Goal: Task Accomplishment & Management: Use online tool/utility

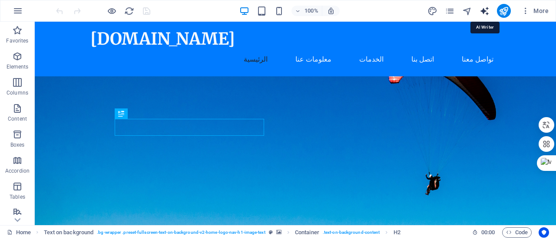
click at [480, 9] on icon "text_generator" at bounding box center [485, 11] width 10 height 10
select select "English"
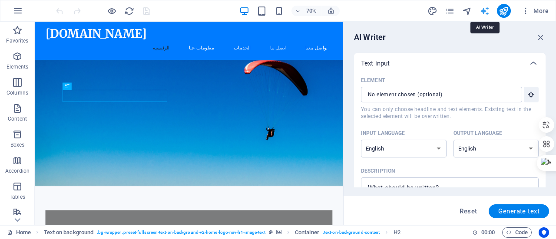
click at [485, 8] on icon "text_generator" at bounding box center [485, 11] width 10 height 10
click at [427, 144] on select "Albanian Arabic Armenian Awadhi Azerbaijani Bashkir Basque Belarusian Bengali B…" at bounding box center [404, 149] width 86 height 18
select select "Arabic"
click at [361, 140] on select "Albanian Arabic Armenian Awadhi Azerbaijani Bashkir Basque Belarusian Bengali B…" at bounding box center [404, 149] width 86 height 18
click at [469, 150] on select "Albanian Arabic Armenian Awadhi Azerbaijani Bashkir Basque Belarusian Bengali B…" at bounding box center [497, 149] width 86 height 18
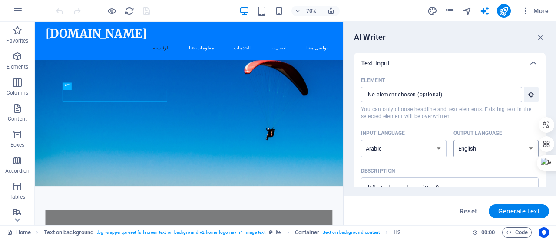
select select "Arabic"
click at [454, 140] on select "Albanian Arabic Armenian Awadhi Azerbaijani Bashkir Basque Belarusian Bengali B…" at bounding box center [497, 149] width 86 height 18
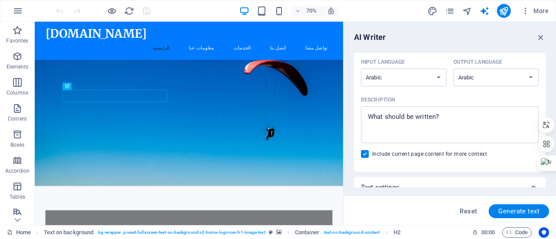
scroll to position [72, 0]
click at [442, 119] on textarea "Description x ​" at bounding box center [449, 124] width 169 height 28
type textarea "x"
type textarea "ه"
type textarea "x"
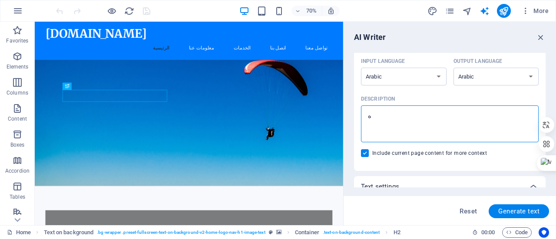
type textarea "هل"
type textarea "x"
type textarea "هل"
type textarea "x"
type textarea "هل ب"
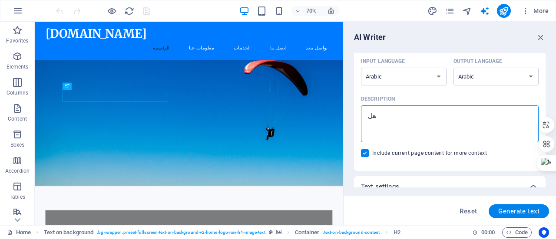
type textarea "x"
type textarea "هل بم"
type textarea "x"
type textarea "هل بمك"
type textarea "x"
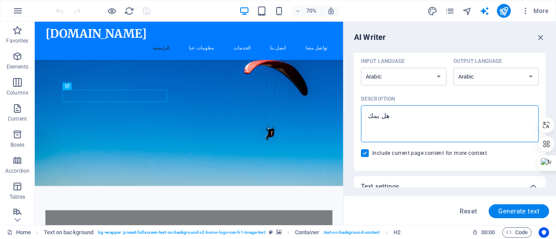
type textarea "هل بمكن"
type textarea "x"
type textarea "هل بمكنك"
type textarea "x"
type textarea "هل بمكنك"
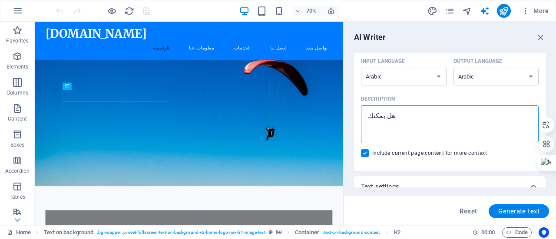
type textarea "x"
type textarea "هل بمكنك ب"
type textarea "x"
type textarea "هل بمكنك بن"
type textarea "x"
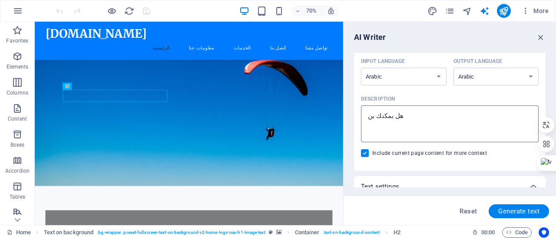
type textarea "هل بمكنك بنا"
type textarea "x"
type textarea "هل بمكنك بناء"
type textarea "x"
type textarea "هل بمكنك بناء"
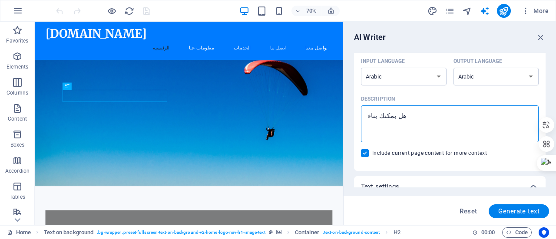
type textarea "x"
type textarea "هل بمكنك بناء م"
type textarea "x"
type textarea "هل بمكنك بناء مو"
type textarea "x"
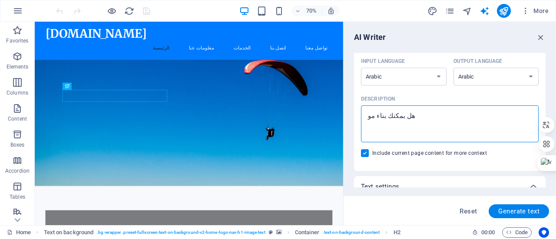
type textarea "هل بمكنك بناء موق"
type textarea "x"
type textarea "هل بمكنك بناء موقع"
type textarea "x"
type textarea "هل بمكنك بناء موقع"
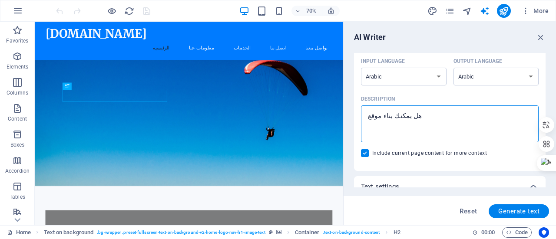
type textarea "x"
type textarea "هل بمكنك بناء موقع ي"
type textarea "x"
type textarea "هل بمكنك بناء موقع يق"
type textarea "x"
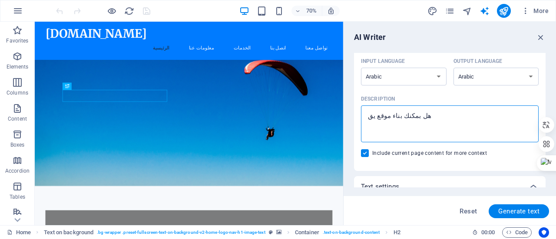
type textarea "هل بمكنك بناء موقع يقو"
type textarea "x"
type textarea "هل بمكنك بناء موقع يقوم"
type textarea "x"
type textarea "هل بمكنك بناء موقع يقوم"
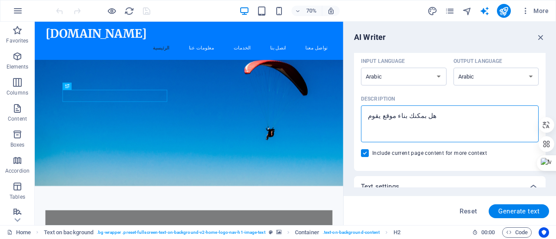
type textarea "x"
type textarea "هل بمكنك بناء موقع يقوم ب"
type textarea "x"
type textarea "هل بمكنك بناء موقع يقوم با"
type textarea "x"
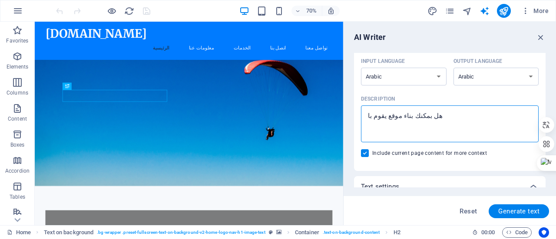
type textarea "هل بمكنك بناء موقع يقوم بار"
type textarea "x"
type textarea "هل بمكنك بناء موقع يقوم بارس"
type textarea "x"
type textarea "هل بمكنك بناء موقع يقوم بارسا"
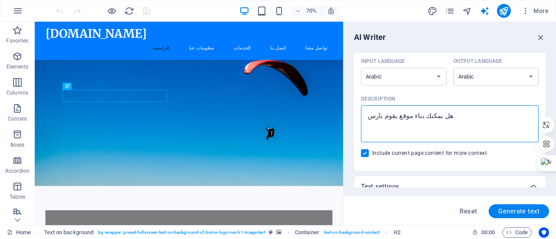
type textarea "x"
type textarea "هل بمكنك بناء موقع يقوم بارسال"
type textarea "x"
type textarea "هل بمكنك بناء موقع يقوم بارسال"
type textarea "x"
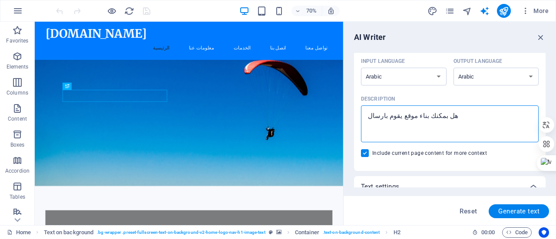
type textarea "هل بمكنك بناء موقع يقوم بارسال ر"
type textarea "x"
type textarea "هل بمكنك بناء موقع يقوم بارسال رس"
type textarea "x"
type textarea "هل بمكنك بناء موقع يقوم بارسال رسا"
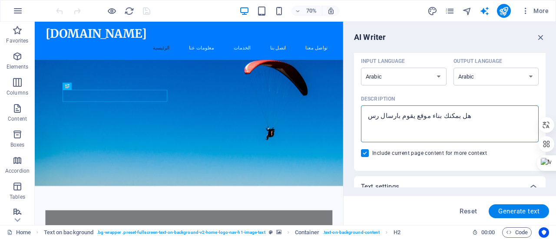
type textarea "x"
type textarea "هل بمكنك بناء موقع يقوم بارسال رسائ"
type textarea "x"
type textarea "هل بمكنك بناء موقع يقوم بارسال رسائل"
type textarea "x"
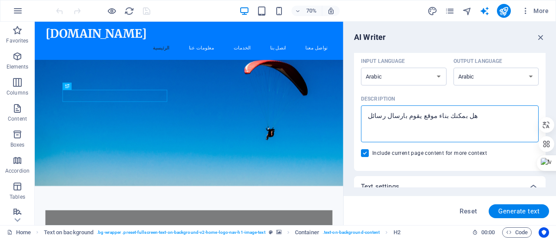
type textarea "هل بمكنك بناء موقع يقوم بارسال رسائل"
type textarea "x"
type textarea "هل بمكنك بناء موقع يقوم بارسال رسائل و"
type textarea "x"
type textarea "هل بمكنك بناء موقع يقوم بارسال رسائل وا"
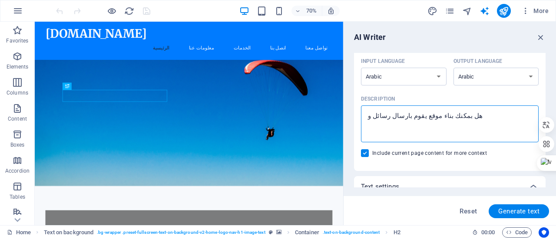
type textarea "x"
type textarea "هل بمكنك بناء موقع يقوم بارسال رسائل وات"
type textarea "x"
type textarea "هل بمكنك بناء موقع يقوم بارسال رسائل واتس"
type textarea "x"
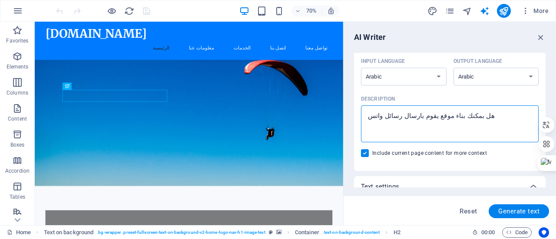
type textarea "هل بمكنك بناء موقع يقوم بارسال رسائل واتس"
type textarea "x"
type textarea "هل بمكنك بناء موقع يقوم بارسال رسائل واتس م"
type textarea "x"
type textarea "هل بمكنك بناء موقع يقوم بارسال رسائل واتس مب"
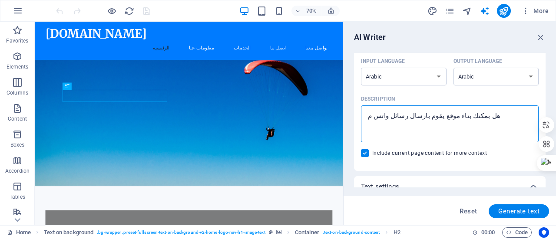
type textarea "x"
type textarea "هل بمكنك بناء موقع يقوم بارسال رسائل واتس مبا"
type textarea "x"
type textarea "هل بمكنك بناء موقع يقوم بارسال رسائل واتس مباش"
type textarea "x"
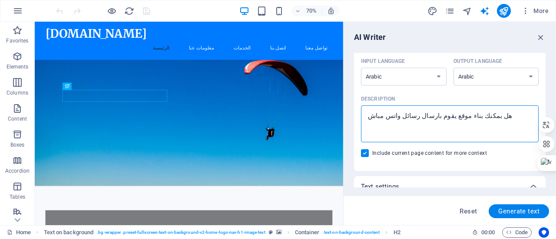
type textarea "هل بمكنك بناء موقع يقوم بارسال رسائل واتس مباشر"
type textarea "x"
type textarea "هل بمكنك بناء موقع يقوم بارسال رسائل واتس مباشرة"
type textarea "x"
type textarea "هل بمكنك بناء موقع يقوم بارسال رسائل واتس مباشرة"
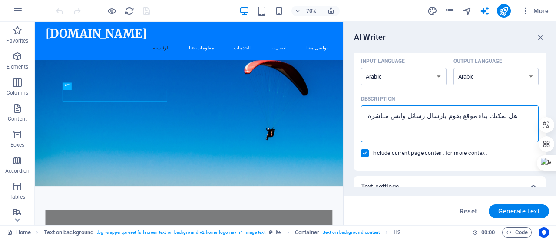
type textarea "x"
type textarea "هل بمكنك بناء موقع يقوم بارسال رسائل واتس مباشرة ب"
type textarea "x"
type textarea "هل بمكنك بناء موقع يقوم بارسال رسائل واتس مباشرة بح"
type textarea "x"
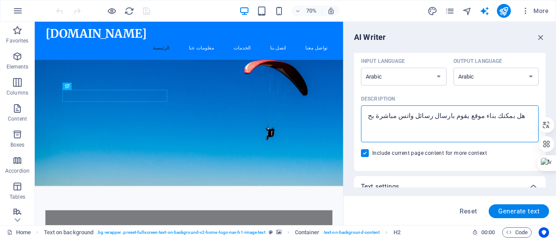
type textarea "هل بمكنك بناء موقع يقوم بارسال رسائل واتس مباشرة بحي"
type textarea "x"
type textarea "هل بمكنك بناء موقع يقوم بارسال رسائل واتس مباشرة بحيث"
type textarea "x"
type textarea "هل بمكنك بناء موقع يقوم بارسال رسائل واتس مباشرة بحيث"
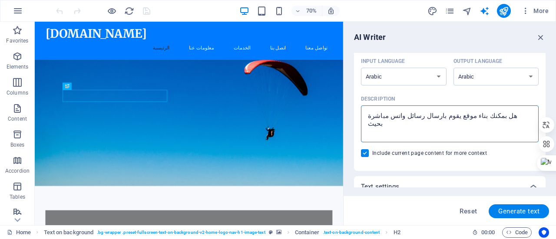
type textarea "x"
type textarea "هل بمكنك بناء موقع يقوم بارسال رسائل واتس مباشرة بحيث ا"
type textarea "x"
type textarea "هل بمكنك بناء موقع يقوم بارسال رسائل واتس مباشرة بحيث اخ"
type textarea "x"
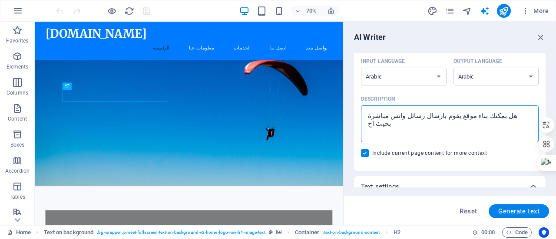
type textarea "هل بمكنك بناء موقع يقوم بارسال رسائل واتس مباشرة بحيث اخد"
type textarea "x"
type textarea "هل بمكنك بناء موقع يقوم بارسال رسائل واتس مباشرة بحيث اخدد"
type textarea "x"
type textarea "هل بمكنك بناء موقع يقوم بارسال رسائل واتس مباشرة بحيث اخد"
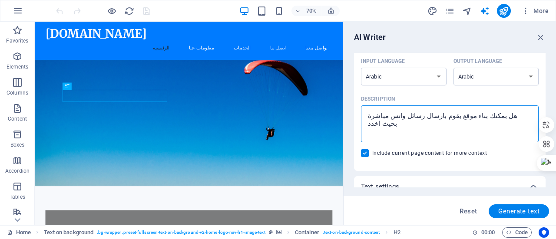
type textarea "x"
type textarea "هل بمكنك بناء موقع يقوم بارسال رسائل واتس مباشرة بحيث اخ"
type textarea "x"
type textarea "هل بمكنك بناء موقع يقوم بارسال رسائل واتس مباشرة بحيث ا"
type textarea "x"
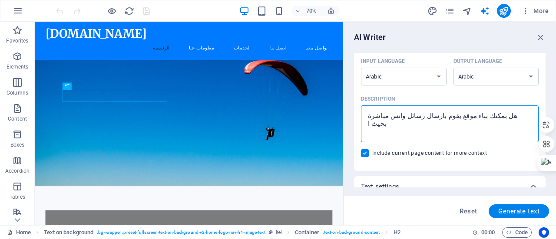
type textarea "هل بمكنك بناء موقع يقوم بارسال رسائل واتس مباشرة بحيث"
type textarea "x"
type textarea "هل بمكنك بناء موقع يقوم بارسال رسائل واتس مباشرة بحيث ا"
type textarea "x"
type textarea "هل بمكنك بناء موقع يقوم بارسال رسائل واتس مباشرة بحيث اح"
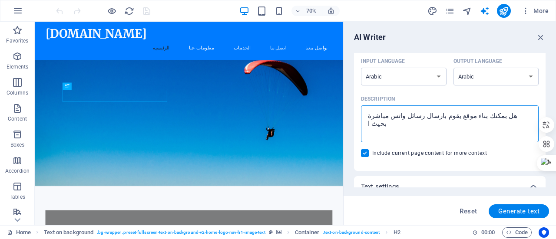
type textarea "x"
type textarea "هل بمكنك بناء موقع يقوم بارسال رسائل واتس مباشرة بحيث احد"
type textarea "x"
type textarea "هل بمكنك بناء موقع يقوم بارسال رسائل واتس مباشرة بحيث احدد"
type textarea "x"
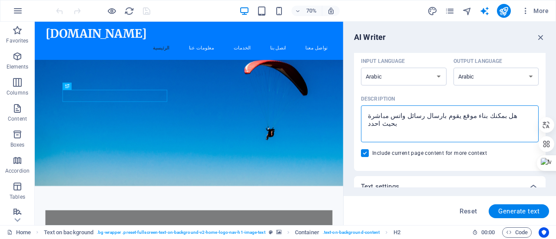
type textarea "هل بمكنك بناء موقع يقوم بارسال رسائل واتس مباشرة بحيث احدد"
type textarea "x"
type textarea "هل بمكنك بناء موقع يقوم بارسال رسائل واتس مباشرة بحيث احدد ا"
type textarea "x"
type textarea "هل بمكنك بناء موقع يقوم بارسال رسائل واتس مباشرة بحيث احدد الأ"
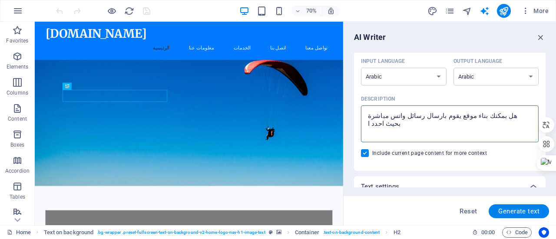
type textarea "x"
type textarea "هل بمكنك بناء موقع يقوم بارسال رسائل واتس مباشرة بحيث احدد الأر"
type textarea "x"
type textarea "هل بمكنك بناء موقع يقوم بارسال رسائل واتس مباشرة بحيث احدد الأرق"
type textarea "x"
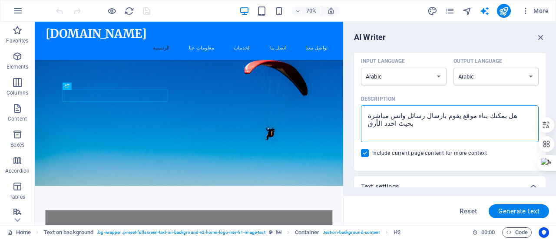
type textarea "هل بمكنك بناء موقع يقوم بارسال رسائل واتس مباشرة بحيث احدد الأرقا"
type textarea "x"
type textarea "هل بمكنك بناء موقع يقوم بارسال رسائل واتس مباشرة بحيث احدد الأرقام"
type textarea "x"
type textarea "هل بمكنك بناء موقع يقوم بارسال رسائل واتس مباشرة بحيث احدد الأرقام"
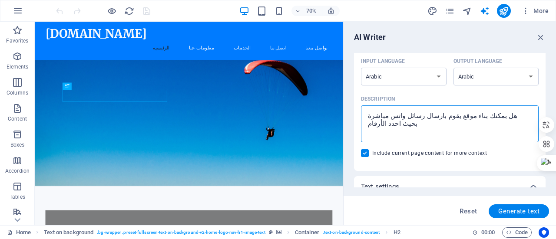
type textarea "x"
type textarea "هل بمكنك بناء موقع يقوم بارسال رسائل واتس مباشرة بحيث احدد الأرقام م"
type textarea "x"
type textarea "هل بمكنك بناء موقع يقوم بارسال رسائل واتس مباشرة بحيث احدد الأرقام من"
type textarea "x"
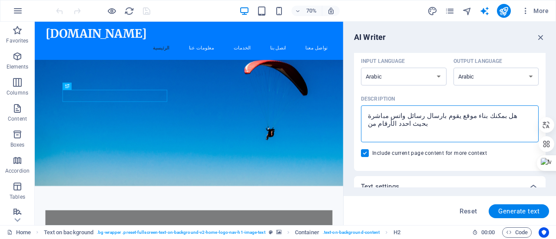
type textarea "هل بمكنك بناء موقع يقوم بارسال رسائل واتس مباشرة بحيث احدد الأرقام من"
type textarea "x"
type textarea "هل بمكنك بناء موقع يقوم بارسال رسائل واتس مباشرة بحيث احدد الأرقام من ب"
type textarea "x"
type textarea "هل بمكنك بناء موقع يقوم بارسال رسائل واتس مباشرة بحيث احدد الأرقام من بي"
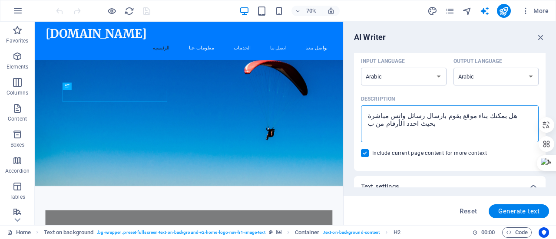
type textarea "x"
type textarea "هل بمكنك بناء موقع يقوم بارسال رسائل واتس مباشرة بحيث احدد الأرقام من بين"
type textarea "x"
type textarea "هل بمكنك بناء موقع يقوم بارسال رسائل واتس مباشرة بحيث احدد الأرقام من بين"
type textarea "x"
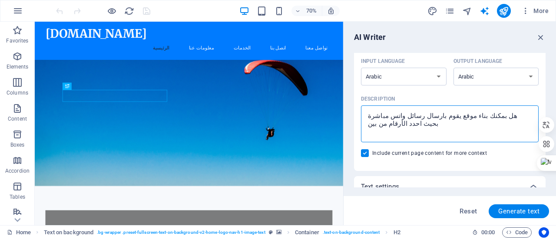
type textarea "هل بمكنك بناء موقع يقوم بارسال رسائل واتس مباشرة بحيث احدد الأرقام من بين ا"
type textarea "x"
type textarea "هل بمكنك بناء موقع يقوم بارسال رسائل واتس مباشرة بحيث احدد الأرقام من بين الا"
type textarea "x"
type textarea "هل بمكنك بناء موقع يقوم بارسال رسائل واتس مباشرة بحيث احدد الأرقام من بين الار"
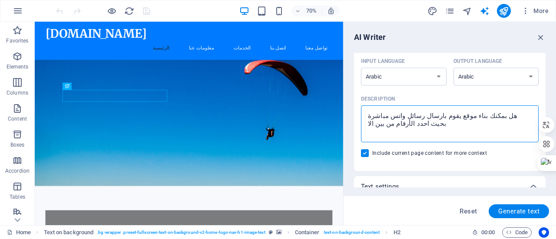
type textarea "x"
type textarea "هل بمكنك بناء موقع يقوم بارسال رسائل واتس مباشرة بحيث احدد الأرقام من بين الارق"
type textarea "x"
type textarea "هل بمكنك بناء موقع يقوم بارسال رسائل واتس مباشرة بحيث احدد الأرقام من بين الارقا"
type textarea "x"
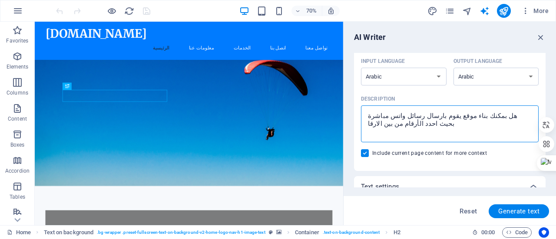
type textarea "هل بمكنك بناء موقع يقوم بارسال رسائل واتس مباشرة بحيث احدد الأرقام من بين الارق"
type textarea "x"
type textarea "هل بمكنك بناء موقع يقوم بارسال رسائل واتس مباشرة بحيث احدد الأرقام من بين الارقا"
type textarea "x"
type textarea "هل بمكنك بناء موقع يقوم بارسال رسائل واتس مباشرة بحيث احدد الأرقام من بين الارق…"
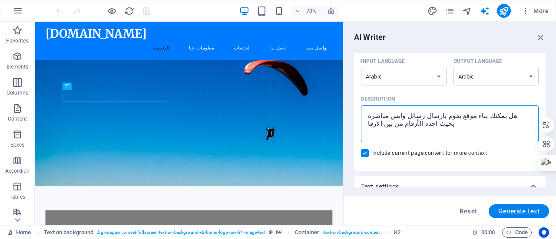
type textarea "x"
type textarea "هل بمكنك بناء موقع يقوم بارسال رسائل واتس مباشرة بحيث احدد الأرقام من بين الارق…"
type textarea "x"
type textarea "هل بمكنك بناء موقع يقوم بارسال رسائل واتس مباشرة بحيث احدد الأرقام من بين الارق…"
type textarea "x"
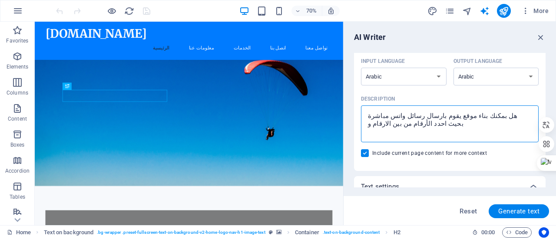
type textarea "هل بمكنك بناء موقع يقوم بارسال رسائل واتس مباشرة بحيث احدد الأرقام من بين الارق…"
type textarea "x"
type textarea "هل بمكنك بناء موقع يقوم بارسال رسائل واتس مباشرة بحيث احدد الأرقام من بين الارق…"
type textarea "x"
type textarea "هل بمكنك بناء موقع يقوم بارسال رسائل واتس مباشرة بحيث احدد الأرقام من بين الارق…"
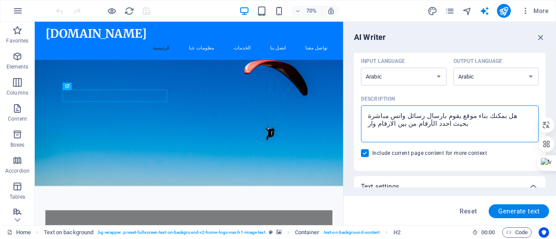
type textarea "x"
type textarea "هل بمكنك بناء موقع يقوم بارسال رسائل واتس مباشرة بحيث احدد الأرقام من بين الارق…"
type textarea "x"
type textarea "هل بمكنك بناء موقع يقوم بارسال رسائل واتس مباشرة بحيث احدد الأرقام من بين الارق…"
type textarea "x"
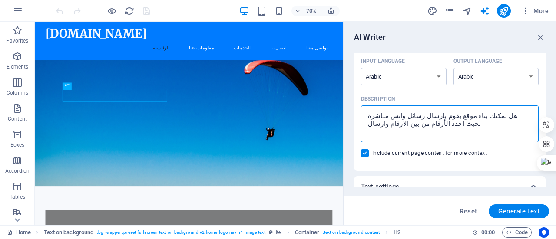
type textarea "هل بمكنك بناء موقع يقوم بارسال رسائل واتس مباشرة بحيث احدد الأرقام من بين الارق…"
type textarea "x"
type textarea "هل بمكنك بناء موقع يقوم بارسال رسائل واتس مباشرة بحيث احدد الأرقام من بين الارق…"
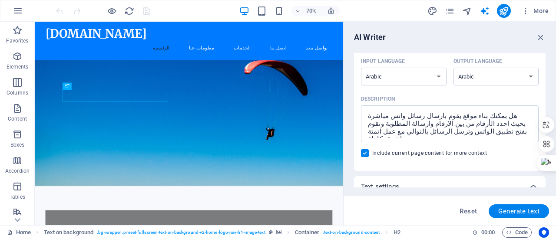
click at [510, 155] on label "Include current page content for more context" at bounding box center [450, 153] width 178 height 8
click at [372, 155] on input "Include current page content for more context" at bounding box center [366, 153] width 11 height 8
click at [473, 162] on div "Element ​ You can only choose headline and text elements. Existing text in the …" at bounding box center [450, 83] width 178 height 162
click at [367, 155] on span at bounding box center [365, 153] width 8 height 8
click at [367, 155] on input "Include current page content for more context" at bounding box center [366, 153] width 11 height 8
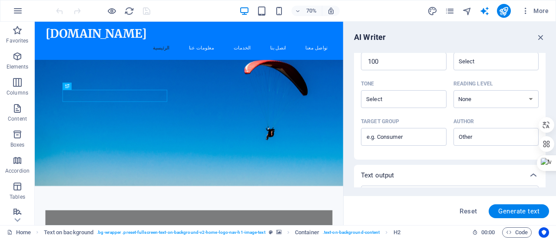
scroll to position [231, 0]
click at [515, 212] on span "Generate text" at bounding box center [518, 211] width 41 height 7
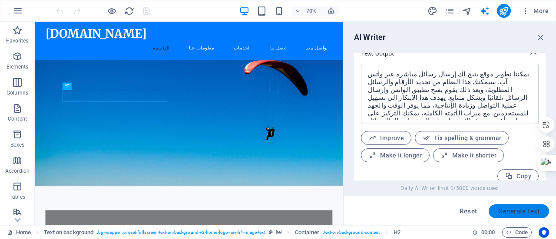
scroll to position [361, 0]
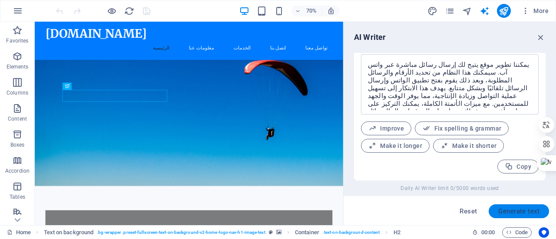
click at [512, 218] on button "Generate text" at bounding box center [519, 212] width 60 height 14
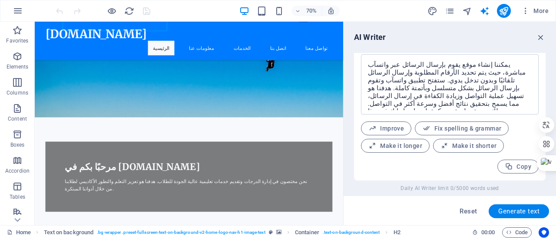
scroll to position [75, 0]
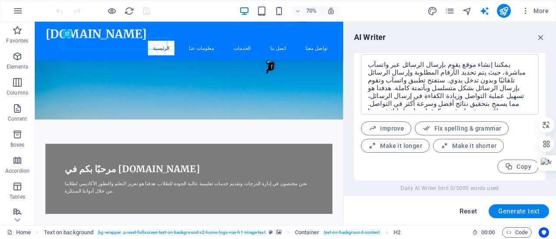
click at [462, 214] on span "Reset" at bounding box center [468, 211] width 17 height 7
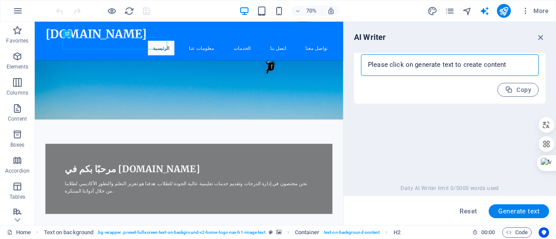
click at [446, 60] on textarea at bounding box center [449, 65] width 169 height 13
click at [391, 69] on textarea at bounding box center [449, 65] width 169 height 13
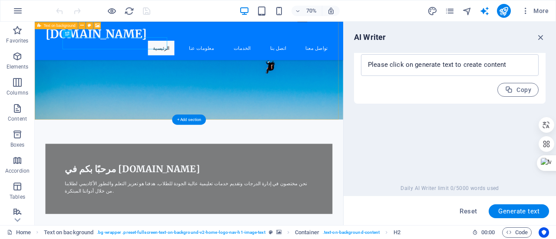
click at [288, 146] on div "مرحبًا بكم في Reshti.Site نحن مختصون في إدارة الدرجات وتقديم خدمات تعليمية عالي…" at bounding box center [255, 139] width 440 height 385
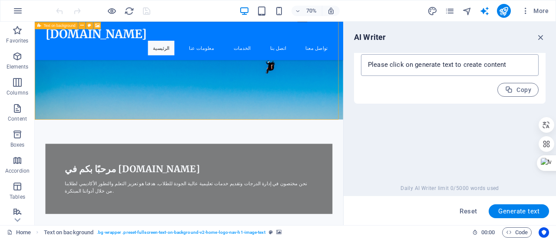
click at [401, 57] on div "x ​" at bounding box center [450, 65] width 178 height 22
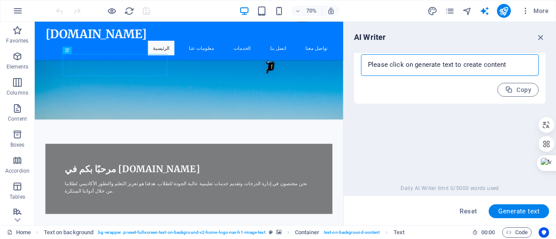
click at [424, 68] on textarea at bounding box center [449, 65] width 169 height 13
click at [431, 62] on textarea at bounding box center [449, 65] width 169 height 13
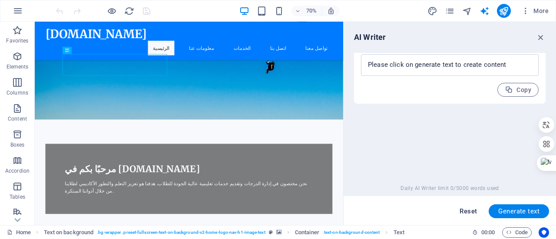
click at [460, 212] on span "Reset" at bounding box center [468, 211] width 17 height 7
click at [353, 142] on div "AI Writer Text input Element ​ You can only choose headline and text elements. …" at bounding box center [450, 124] width 212 height 204
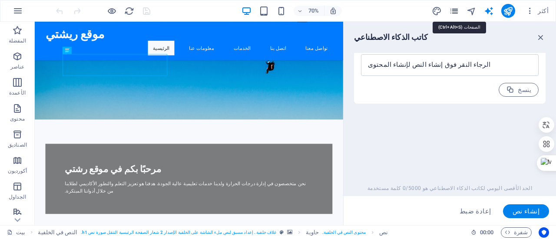
click at [459, 10] on icon "الصفحات" at bounding box center [454, 11] width 10 height 10
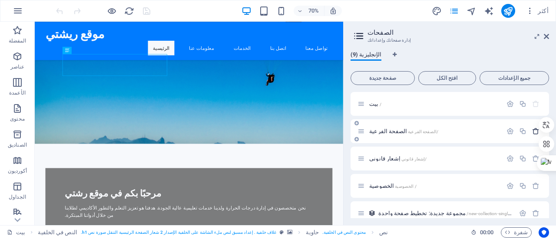
click at [534, 129] on icon "button" at bounding box center [535, 131] width 7 height 7
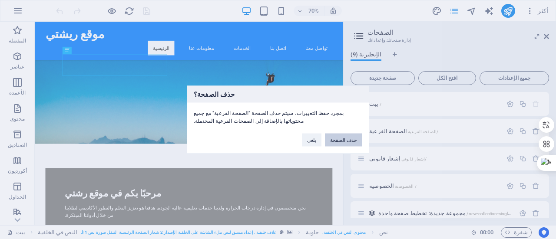
click at [344, 136] on button "حذف الصفحة" at bounding box center [343, 139] width 37 height 13
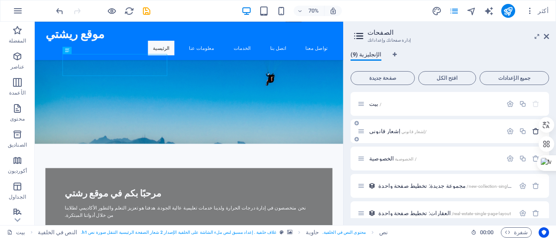
click at [536, 133] on icon "button" at bounding box center [535, 131] width 7 height 7
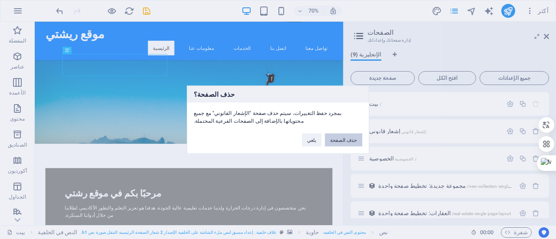
click at [356, 144] on button "حذف الصفحة" at bounding box center [343, 139] width 37 height 13
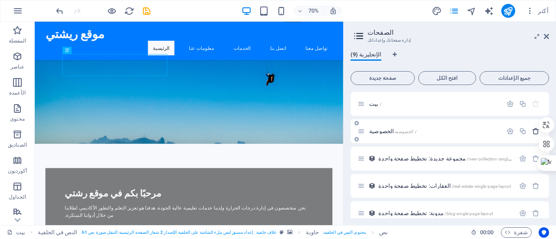
click at [536, 129] on icon "button" at bounding box center [535, 131] width 7 height 7
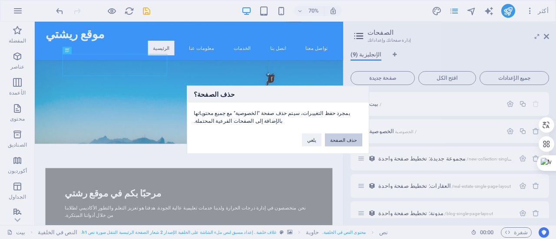
click at [354, 142] on font "حذف الصفحة" at bounding box center [343, 139] width 27 height 5
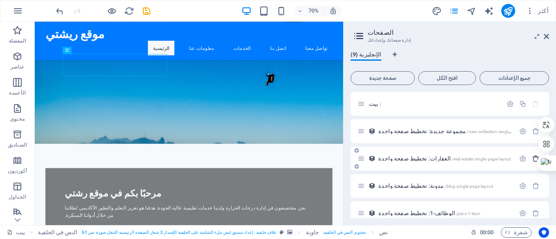
click at [533, 159] on icon "button" at bounding box center [535, 158] width 7 height 7
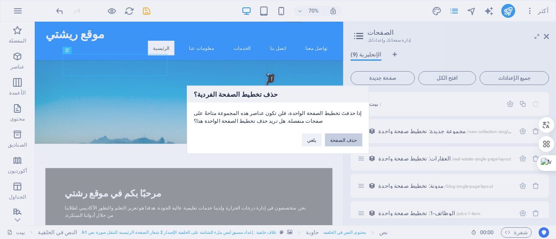
click at [349, 136] on button "حذف الصفحة" at bounding box center [343, 139] width 37 height 13
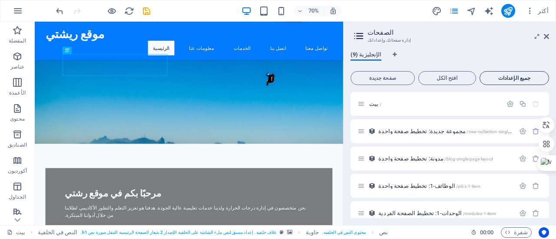
click at [523, 78] on font "جميع الإعدادات" at bounding box center [514, 78] width 32 height 6
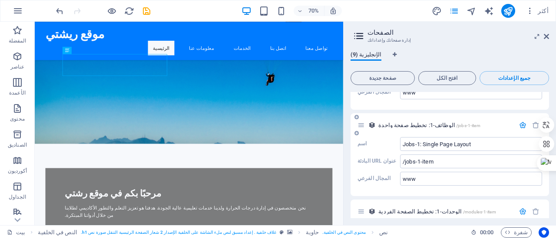
scroll to position [515, 0]
click at [513, 83] on button "جميع الإعدادات" at bounding box center [515, 78] width 70 height 14
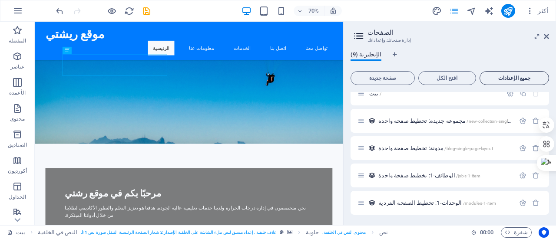
scroll to position [10, 0]
click at [533, 203] on icon "button" at bounding box center [535, 202] width 7 height 7
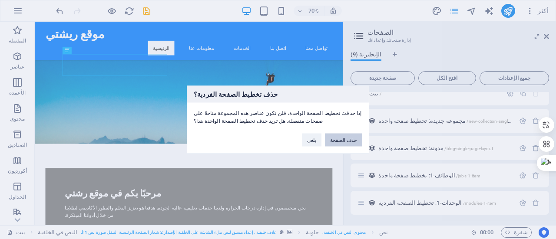
click at [354, 139] on font "حذف الصفحة" at bounding box center [343, 139] width 27 height 5
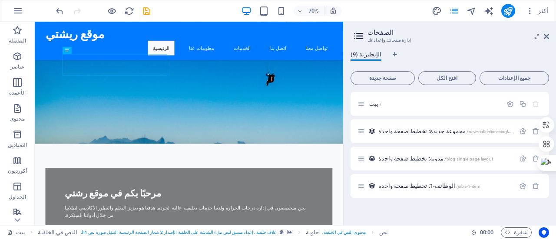
scroll to position [0, 0]
click at [533, 189] on icon "button" at bounding box center [535, 185] width 7 height 7
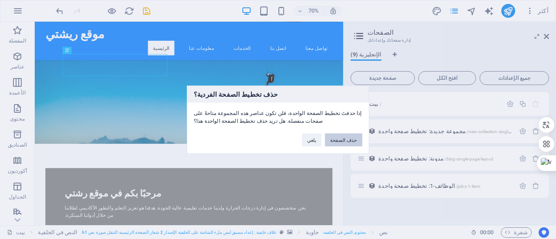
click at [352, 138] on font "حذف الصفحة" at bounding box center [343, 139] width 27 height 5
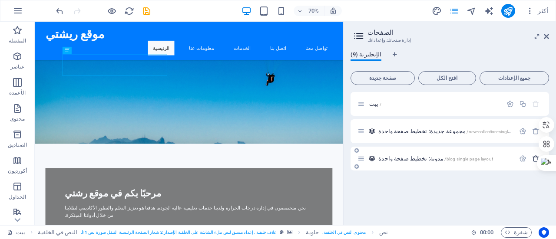
click at [533, 158] on icon "button" at bounding box center [535, 158] width 7 height 7
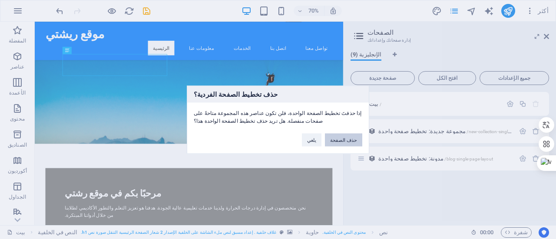
click at [353, 139] on font "حذف الصفحة" at bounding box center [343, 139] width 27 height 5
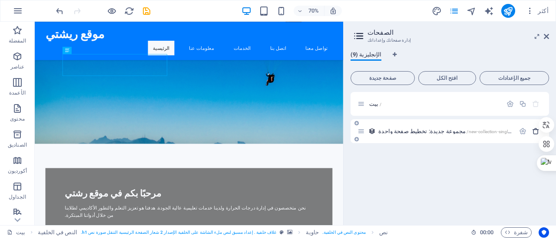
click at [536, 131] on icon "button" at bounding box center [535, 131] width 7 height 7
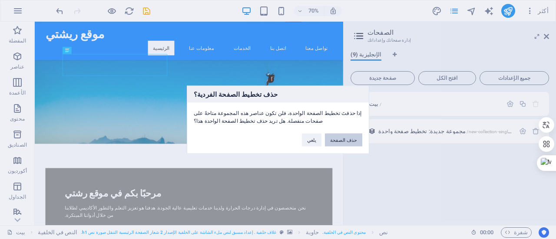
click at [340, 138] on font "حذف الصفحة" at bounding box center [343, 139] width 27 height 5
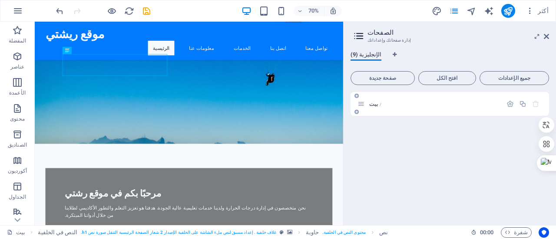
click at [376, 106] on font "بيت" at bounding box center [373, 104] width 9 height 7
click at [508, 104] on icon "button" at bounding box center [509, 103] width 7 height 7
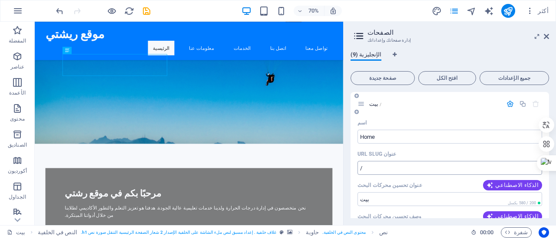
drag, startPoint x: 470, startPoint y: 183, endPoint x: 463, endPoint y: 166, distance: 17.7
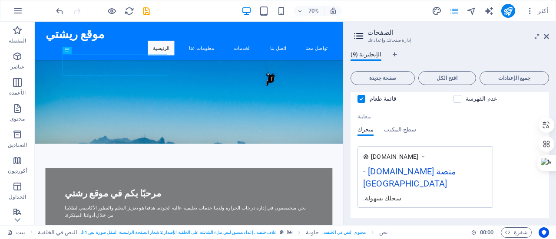
scroll to position [224, 0]
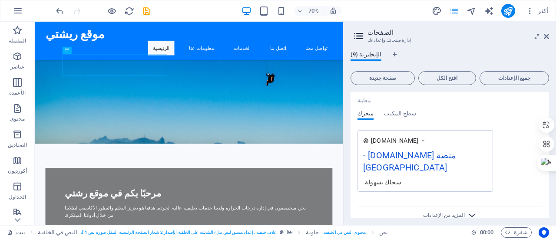
click at [470, 211] on icon "button" at bounding box center [472, 216] width 10 height 10
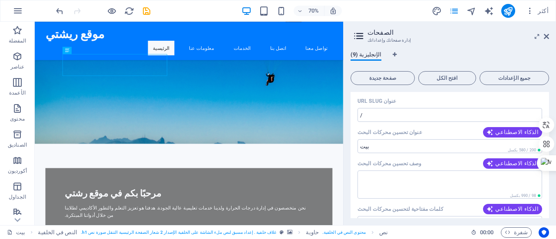
scroll to position [0, 0]
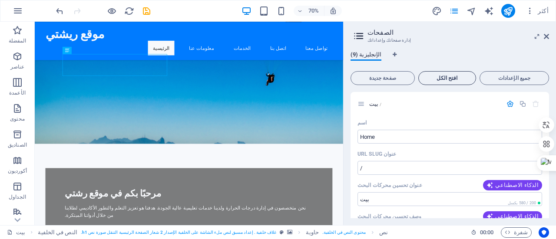
click at [450, 77] on font "افتح الكل" at bounding box center [447, 78] width 21 height 6
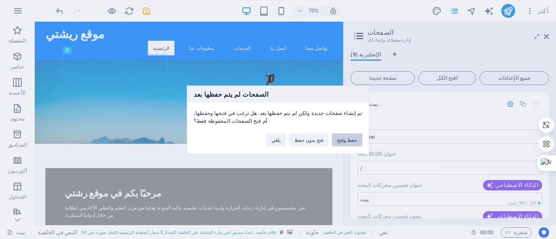
click at [353, 145] on button "حفظ وفتح" at bounding box center [347, 139] width 30 height 13
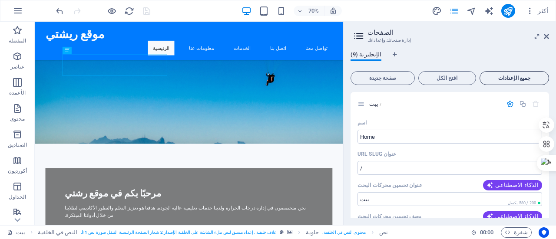
click at [509, 83] on button "جميع الإعدادات" at bounding box center [515, 78] width 70 height 14
click at [507, 79] on font "جميع الإعدادات" at bounding box center [514, 78] width 32 height 6
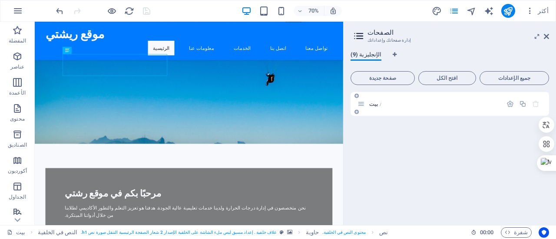
click at [363, 107] on icon at bounding box center [361, 103] width 7 height 7
click at [477, 11] on icon "الملاح" at bounding box center [472, 11] width 10 height 10
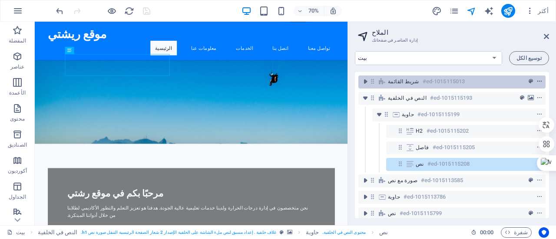
click at [540, 83] on icon "قائمة السياق" at bounding box center [539, 82] width 6 height 6
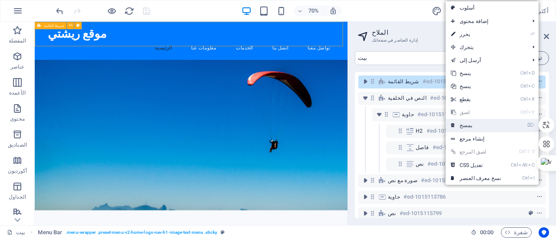
click at [483, 129] on link "⌦ يمسح" at bounding box center [476, 125] width 60 height 13
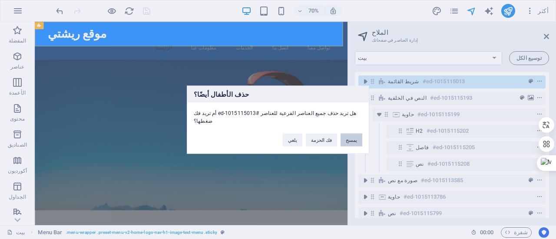
click at [357, 141] on button "يمسح" at bounding box center [352, 139] width 22 height 13
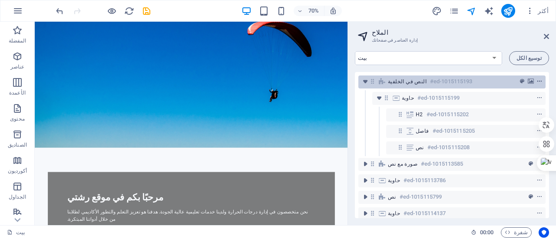
click at [540, 82] on icon "قائمة السياق" at bounding box center [539, 82] width 6 height 6
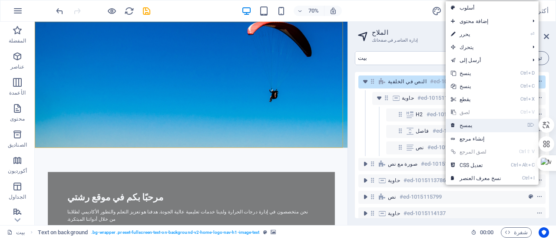
click at [483, 129] on link "⌦ يمسح" at bounding box center [476, 125] width 60 height 13
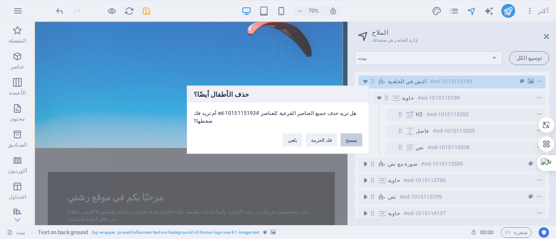
click at [354, 141] on button "يمسح" at bounding box center [352, 139] width 22 height 13
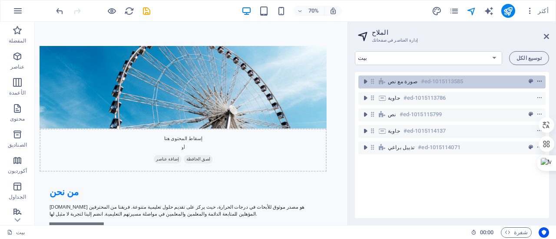
click at [538, 83] on icon "قائمة السياق" at bounding box center [539, 82] width 6 height 6
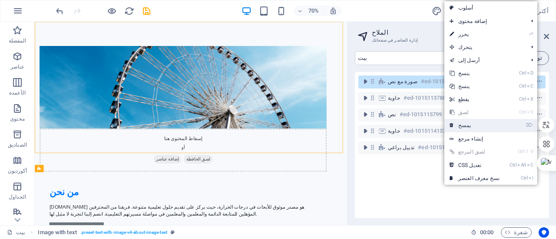
click at [483, 127] on link "⌦ يمسح" at bounding box center [474, 125] width 60 height 13
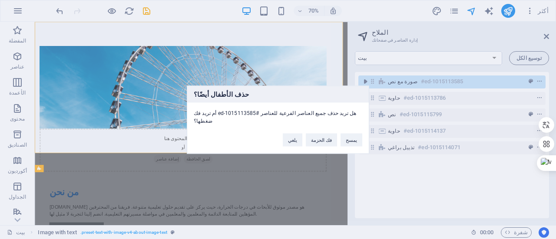
click at [355, 137] on font "يمسح" at bounding box center [351, 139] width 11 height 5
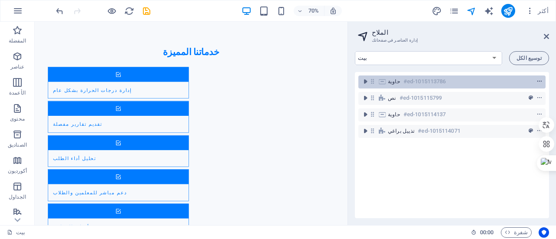
click at [538, 86] on button "قائمة السياق" at bounding box center [539, 81] width 9 height 10
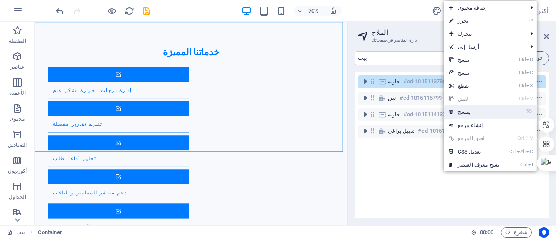
click at [485, 115] on link "⌦ يمسح" at bounding box center [474, 112] width 60 height 13
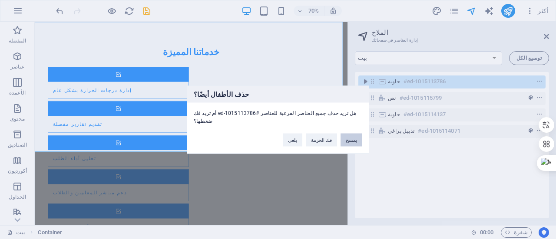
click at [356, 140] on button "يمسح" at bounding box center [352, 139] width 22 height 13
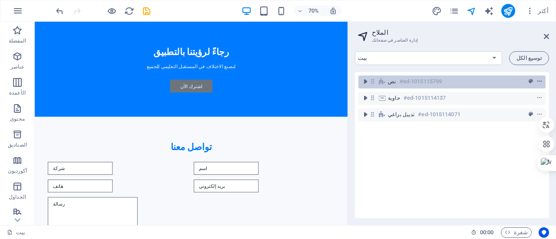
click at [537, 86] on button "قائمة السياق" at bounding box center [539, 81] width 9 height 10
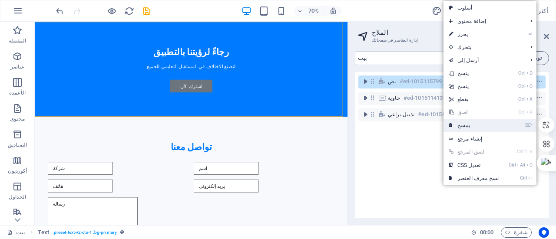
click at [478, 128] on link "⌦ يمسح" at bounding box center [474, 125] width 60 height 13
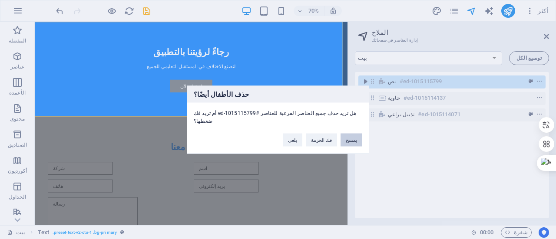
click at [355, 140] on button "يمسح" at bounding box center [352, 139] width 22 height 13
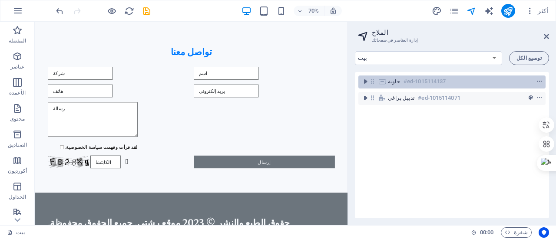
click at [537, 86] on button "قائمة السياق" at bounding box center [539, 81] width 9 height 10
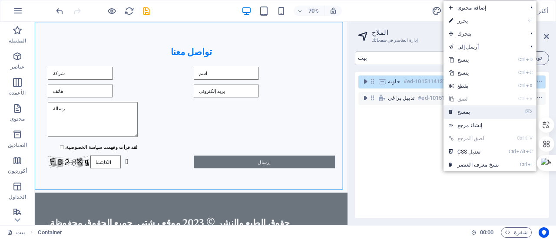
click at [481, 113] on link "⌦ يمسح" at bounding box center [474, 112] width 60 height 13
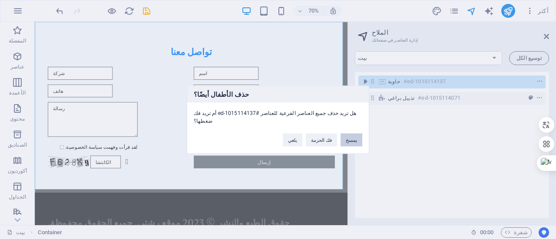
click at [355, 139] on button "يمسح" at bounding box center [352, 139] width 22 height 13
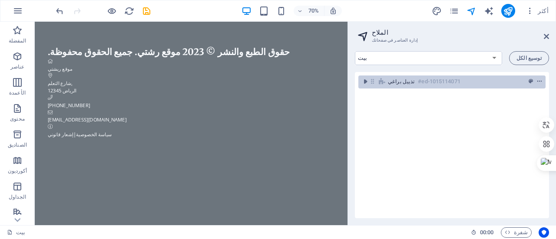
click at [538, 86] on button "قائمة السياق" at bounding box center [539, 81] width 9 height 10
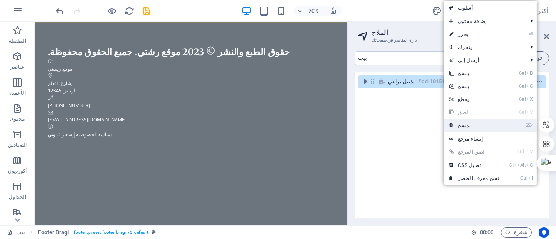
click at [481, 128] on link "⌦ يمسح" at bounding box center [474, 125] width 60 height 13
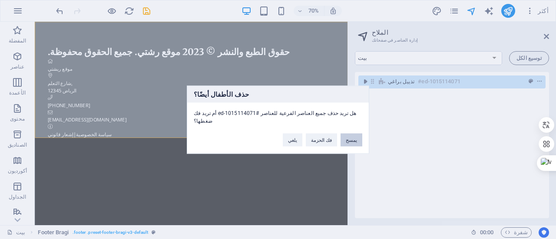
click at [356, 139] on button "يمسح" at bounding box center [352, 139] width 22 height 13
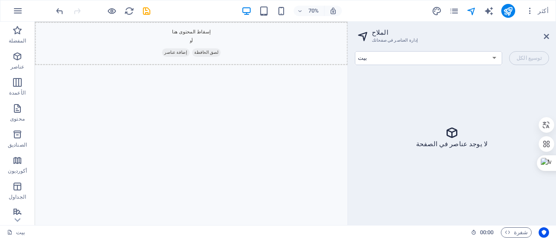
click at [433, 117] on div "لا يوجد عناصر في الصفحة" at bounding box center [452, 137] width 194 height 130
click at [546, 36] on icon at bounding box center [546, 36] width 5 height 7
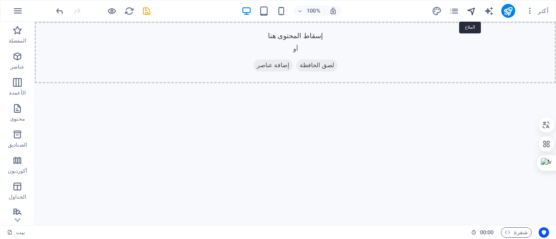
click at [474, 10] on icon "الملاح" at bounding box center [472, 11] width 10 height 10
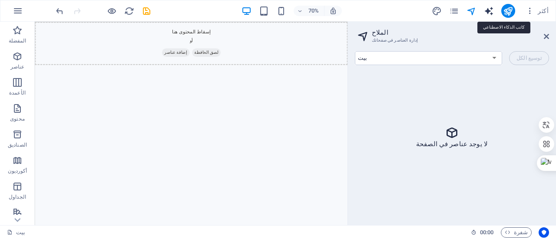
click at [490, 12] on icon "مولد النص" at bounding box center [489, 11] width 10 height 10
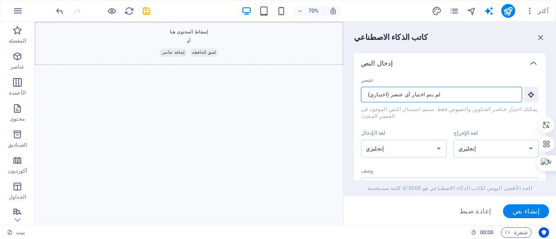
click at [450, 93] on input "عنصر ​ يمكنك اختيار عناصر العناوين والنصوص فقط. سيتم استبدال النص الموجود في ال…" at bounding box center [438, 95] width 155 height 16
click at [430, 142] on select "الألبانية عربي الأرمنية عوضي أذربيجاني بشكير الباسكية البيلاروسية البنغالية بهو…" at bounding box center [404, 149] width 86 height 18
click at [361, 140] on select "الألبانية عربي الأرمنية عوضي أذربيجاني بشكير الباسكية البيلاروسية البنغالية بهو…" at bounding box center [404, 149] width 86 height 18
click at [462, 140] on select "الألبانية عربي الأرمنية عوضي أذربيجاني بشكير الباسكية البيلاروسية البنغالية بهو…" at bounding box center [497, 149] width 86 height 18
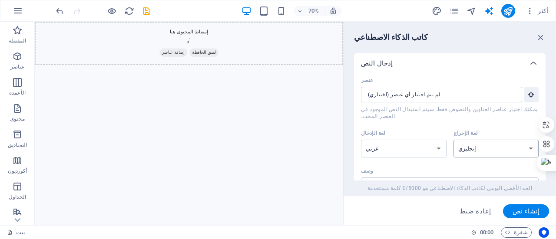
click at [454, 140] on select "الألبانية عربي الأرمنية عوضي أذربيجاني بشكير الباسكية البيلاروسية البنغالية بهو…" at bounding box center [497, 149] width 86 height 18
click at [447, 93] on input "عنصر ​ يمكنك اختيار عناصر العناوين والنصوص فقط. سيتم استبدال النص الموجود في ال…" at bounding box center [438, 95] width 155 height 16
click at [532, 96] on icon "button" at bounding box center [531, 95] width 8 height 8
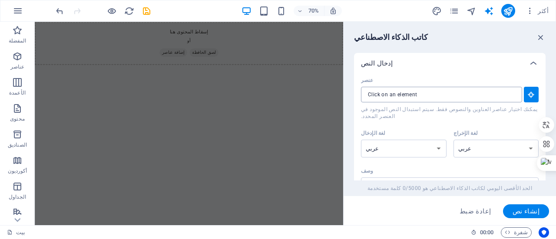
click at [432, 93] on input "عنصر ​ يمكنك اختيار عناصر العناوين والنصوص فقط. سيتم استبدال النص الموجود في ال…" at bounding box center [438, 95] width 155 height 16
click at [20, 12] on icon "button" at bounding box center [18, 11] width 10 height 10
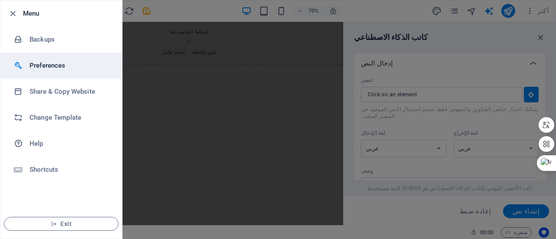
click at [56, 64] on h6 "Preferences" at bounding box center [70, 65] width 80 height 10
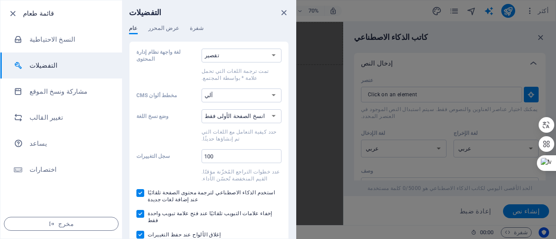
click at [75, 60] on h6 "التفضيلات" at bounding box center [70, 65] width 80 height 10
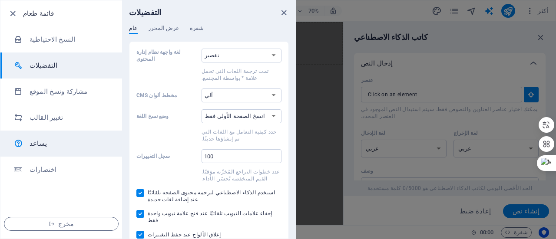
click at [68, 134] on link "يساعد" at bounding box center [61, 144] width 122 height 26
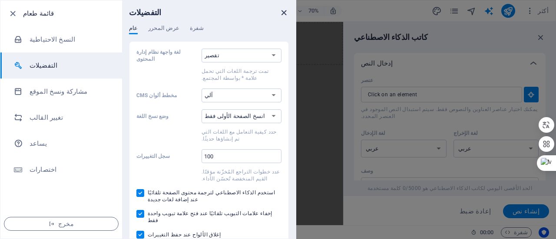
click at [282, 9] on icon "يغلق" at bounding box center [284, 13] width 10 height 10
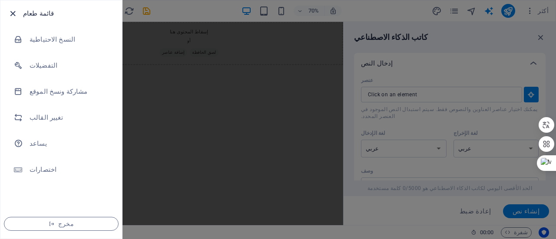
click at [13, 13] on icon "button" at bounding box center [13, 14] width 10 height 10
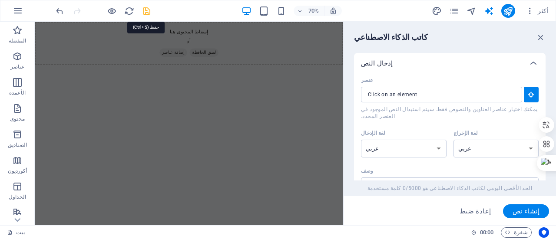
click at [148, 12] on icon "يحفظ" at bounding box center [147, 11] width 10 height 10
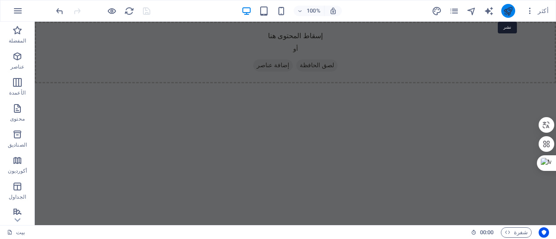
click at [508, 8] on icon "نشر" at bounding box center [508, 11] width 10 height 10
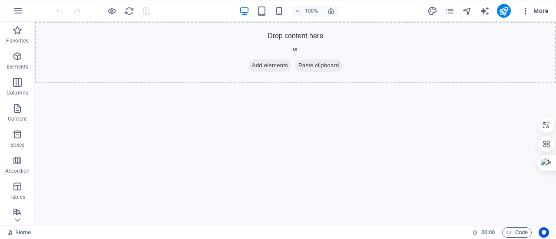
click at [539, 12] on span "More" at bounding box center [534, 11] width 27 height 9
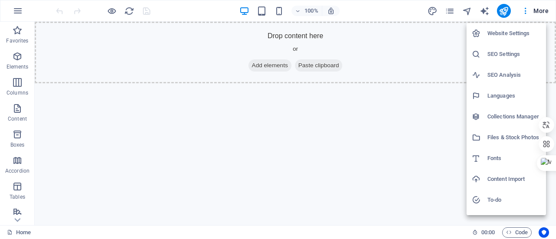
click at [497, 96] on h6 "Languages" at bounding box center [513, 96] width 53 height 10
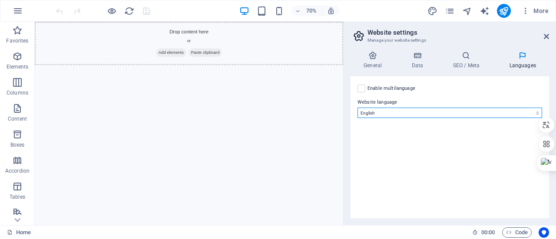
click at [396, 111] on select "Abkhazian Afar Afrikaans Akan Albanian Amharic Arabic Aragonese Armenian Assame…" at bounding box center [450, 113] width 185 height 10
select select "6"
click at [358, 108] on select "Abkhazian Afar Afrikaans Akan Albanian Amharic Arabic Aragonese Armenian Assame…" at bounding box center [450, 113] width 185 height 10
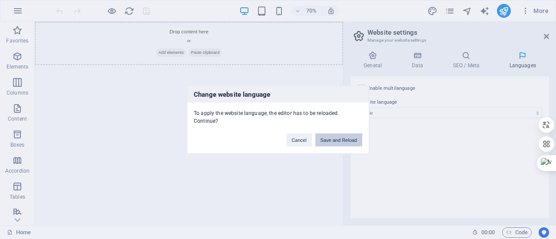
click at [333, 138] on button "Save and Reload" at bounding box center [338, 139] width 47 height 13
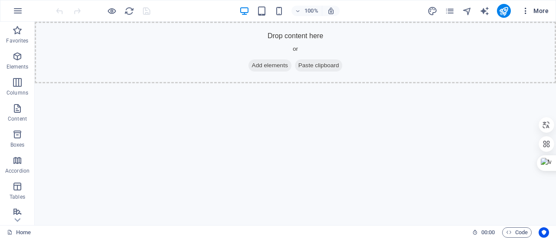
click at [533, 12] on span "More" at bounding box center [534, 11] width 27 height 9
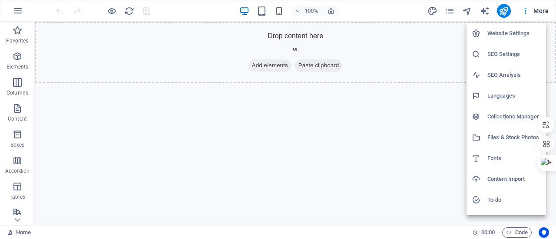
click at [509, 98] on h6 "Languages" at bounding box center [513, 96] width 53 height 10
select select "6"
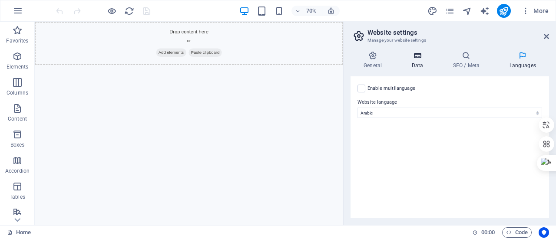
click at [416, 61] on h4 "Data" at bounding box center [418, 60] width 41 height 18
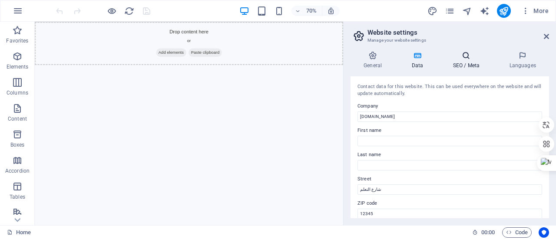
click at [462, 60] on h4 "SEO / Meta" at bounding box center [468, 60] width 56 height 18
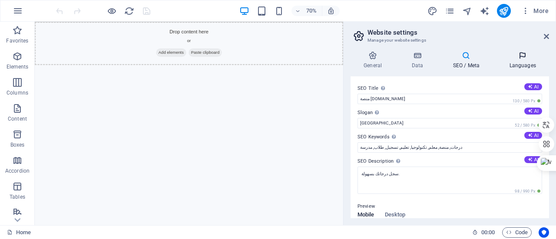
click at [520, 63] on h4 "Languages" at bounding box center [522, 60] width 53 height 18
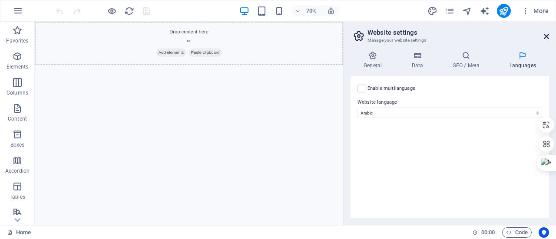
click at [544, 37] on icon at bounding box center [546, 36] width 5 height 7
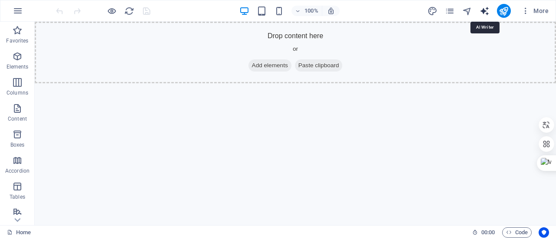
click at [482, 14] on icon "text_generator" at bounding box center [485, 11] width 10 height 10
select select "English"
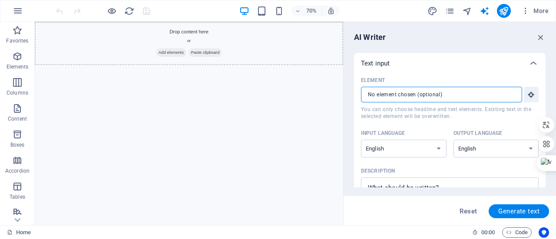
click at [439, 94] on input "Element ​ You can only choose headline and text elements. Existing text in the …" at bounding box center [438, 95] width 155 height 16
click at [458, 128] on div "Output language" at bounding box center [495, 133] width 82 height 13
click at [458, 140] on select "Albanian Arabic Armenian Awadhi Azerbaijani Bashkir Basque Belarusian Bengali B…" at bounding box center [497, 149] width 86 height 18
click at [452, 91] on input "Element ​ You can only choose headline and text elements. Existing text in the …" at bounding box center [438, 95] width 155 height 16
drag, startPoint x: 440, startPoint y: 126, endPoint x: 440, endPoint y: 103, distance: 23.0
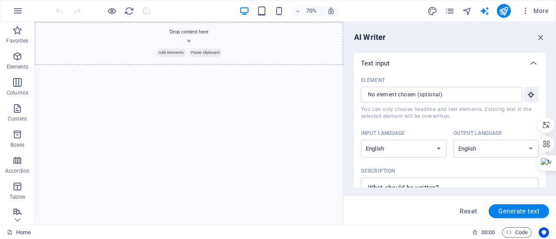
click at [440, 103] on div "Element ​ You can only choose headline and text elements. Existing text in the …" at bounding box center [450, 155] width 178 height 162
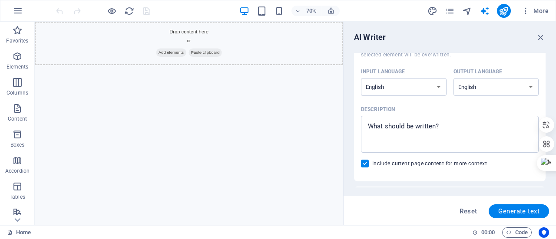
scroll to position [70, 0]
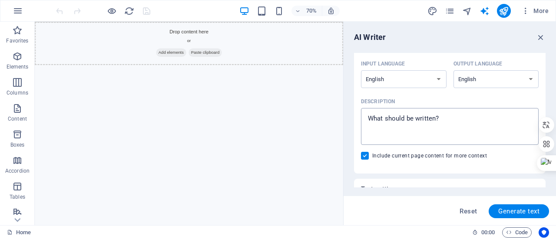
type textarea "x"
click at [433, 114] on textarea "Description x ​" at bounding box center [449, 127] width 169 height 28
type textarea "م"
type textarea "x"
type textarea "من"
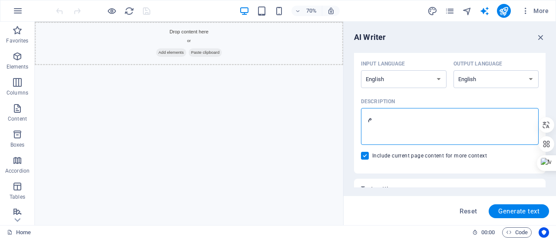
type textarea "x"
type textarea "منت"
type textarea "x"
type textarea "منتنك"
type textarea "x"
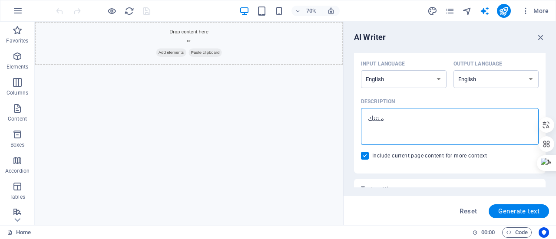
type textarea "منتنكم"
type textarea "x"
type textarea "منتنكمت"
type textarea "x"
type textarea "منتنكم"
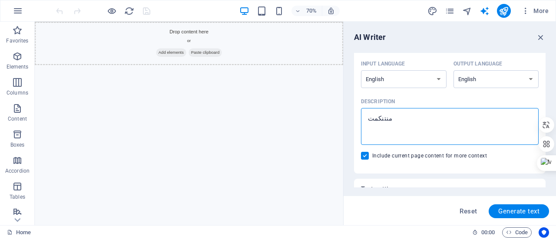
type textarea "x"
type textarea "منتنك"
type textarea "x"
type textarea "منتن"
type textarea "x"
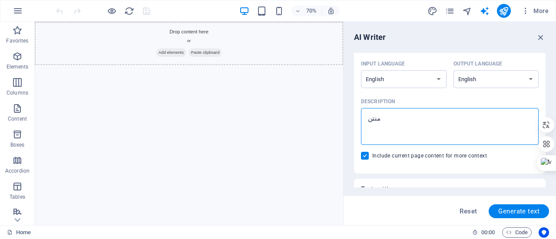
type textarea "منت"
type textarea "x"
type textarea "من"
type textarea "x"
type textarea "م"
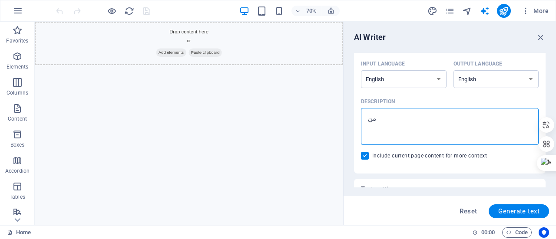
type textarea "x"
type textarea "ا"
type textarea "x"
type textarea "اح"
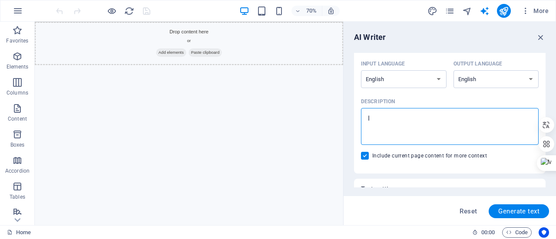
type textarea "x"
type textarea "احت"
type textarea "x"
type textarea "احتا"
type textarea "x"
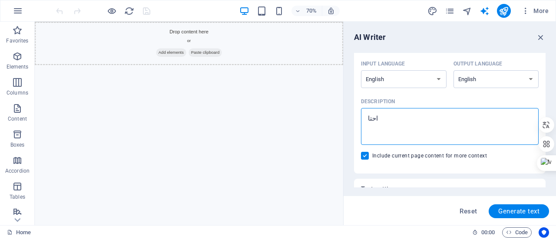
type textarea "احتاج"
type textarea "x"
type textarea "احتاج"
type textarea "x"
type textarea "احتاج ا"
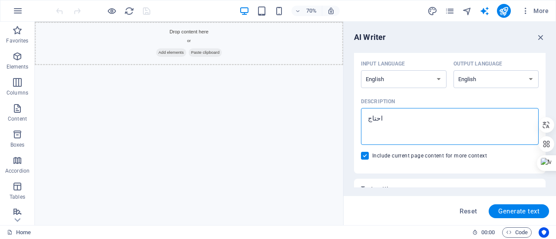
type textarea "x"
type textarea "احتاج ال"
type textarea "x"
type textarea "احتاج الى"
type textarea "x"
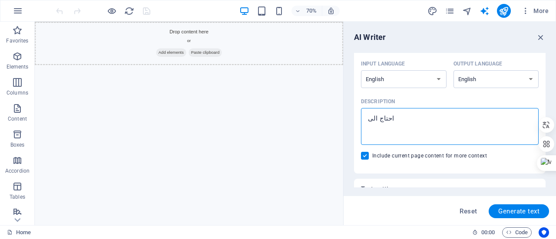
type textarea "احتاج الى"
type textarea "x"
type textarea "احتاج الى ح"
type textarea "x"
type textarea "احتاج الى حذ"
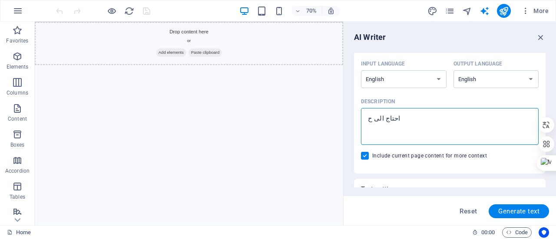
type textarea "x"
type textarea "احتاج الى حذف"
type textarea "x"
type textarea "احتاج الى حذف"
type textarea "x"
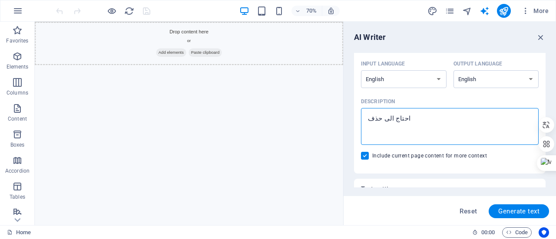
type textarea "احتاج الى حذف ك"
type textarea "x"
type textarea "احتاج الى حذف كل"
type textarea "x"
type textarea "احتاج الى حذف كل"
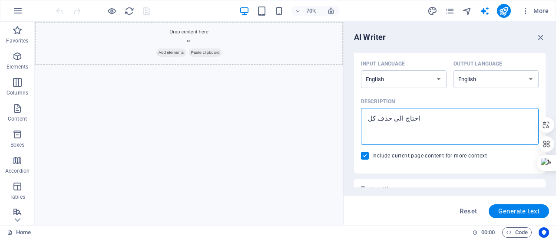
type textarea "x"
type textarea "احتاج الى حذف كل ا"
type textarea "x"
type textarea "احتاج الى حذف كل ال"
type textarea "x"
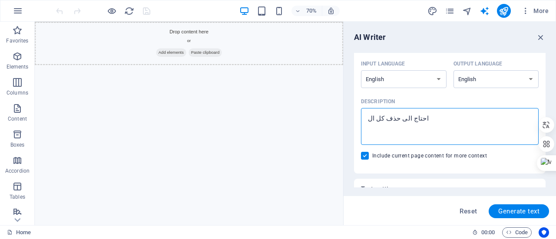
type textarea "احتاج الى حذف كل الم"
type textarea "x"
type textarea "احتاج الى حذف كل المو"
type textarea "x"
type textarea "احتاج الى حذف كل الموق"
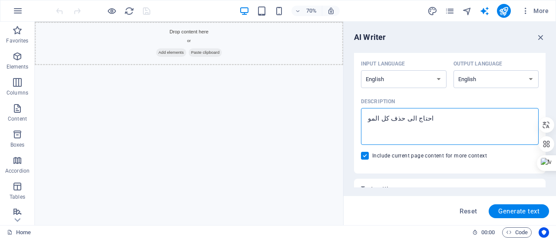
type textarea "x"
type textarea "احتاج الى حذف كل الموقع"
type textarea "x"
type textarea "احتاج الى حذف كل الموقع"
type textarea "x"
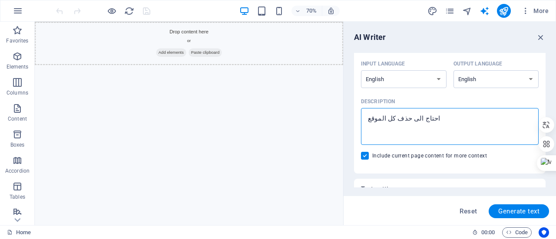
type textarea "احتاج الى حذف كل الموقع ا"
type textarea "x"
type textarea "احتاج الى حذف كل الموقع ال"
type textarea "x"
type textarea "احتاج الى حذف كل الموقع الح"
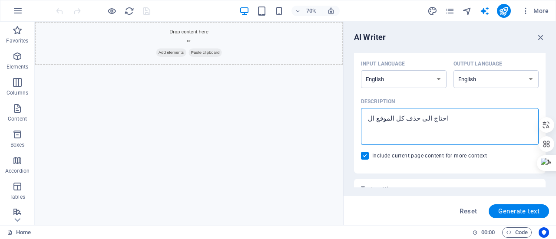
type textarea "x"
type textarea "احتاج الى حذف كل الموقع الحا"
type textarea "x"
type textarea "احتاج الى حذف كل الموقع الحال"
type textarea "x"
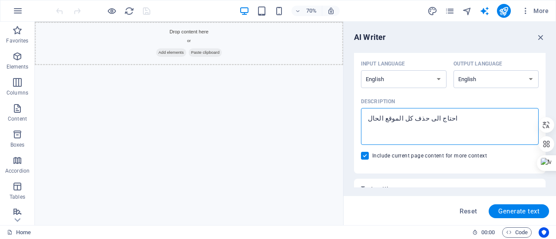
type textarea "احتاج الى حذف كل الموقع الحالي"
type textarea "x"
type textarea "احتاج الى حذف كل الموقع الحالي"
type textarea "x"
type textarea "احتاج الى حذف كل الموقع الحالي و"
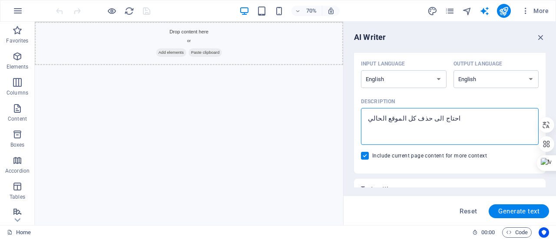
type textarea "x"
type textarea "احتاج الى حذف كل الموقع الحالي وك"
type textarea "x"
type textarea "احتاج الى حذف كل الموقع الحالي وكل"
type textarea "x"
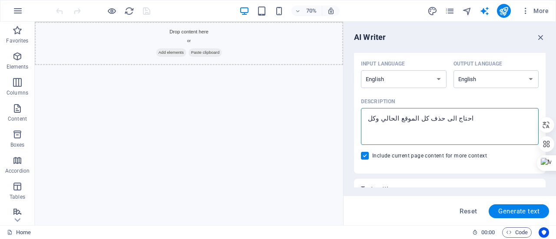
type textarea "احتاج الى حذف كل الموقع الحالي وكل"
type textarea "x"
type textarea "احتاج الى حذف كل الموقع الحالي وكل م"
type textarea "x"
type textarea "احتاج الى حذف كل الموقع الحالي وكل ما"
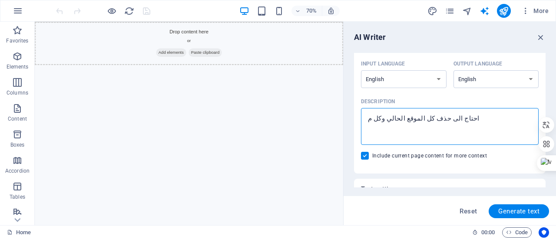
type textarea "x"
type textarea "احتاج الى حذف كل الموقع الحالي وكل ماي"
type textarea "x"
type textarea "احتاج الى حذف كل الموقع الحالي وكل مايت"
type textarea "x"
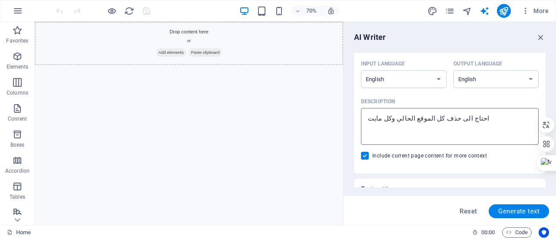
type textarea "احتاج الى حذف كل الموقع الحالي وكل مايتب"
type textarea "x"
type textarea "احتاج الى حذف كل الموقع الحالي وكل مايتبع"
type textarea "x"
type textarea "احتاج الى حذف كل الموقع الحالي وكل مايتبع"
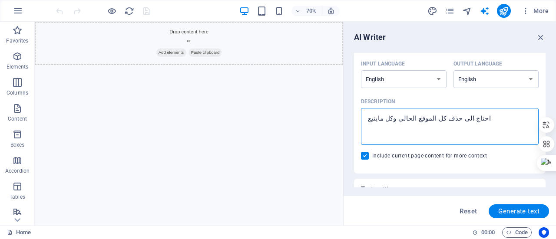
type textarea "x"
type textarea "احتاج الى حذف كل الموقع الحالي وكل مايتبع ل"
type textarea "x"
type textarea "احتاج الى حذف كل الموقع الحالي وكل مايتبع له"
type textarea "x"
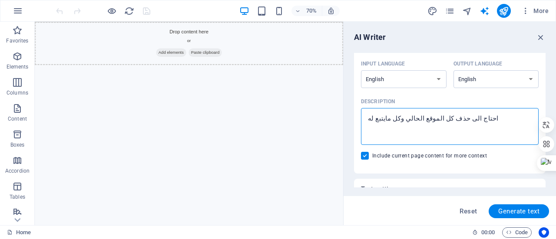
type textarea "احتاج الى حذف كل الموقع الحالي وكل مايتبع له"
type textarea "x"
type textarea "احتاج الى حذف كل الموقع الحالي وكل مايتبع له ث"
type textarea "x"
type textarea "احتاج الى حذف كل الموقع الحالي وكل مايتبع له ثم"
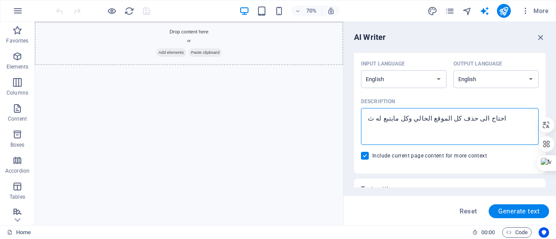
type textarea "x"
type textarea "احتاج الى حذف كل الموقع الحالي وكل مايتبع له ثم"
type textarea "x"
type textarea "احتاج الى حذف كل الموقع الحالي وكل مايتبع له ثم ب"
type textarea "x"
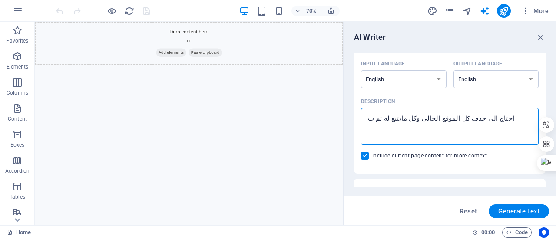
type textarea "احتاج الى حذف كل الموقع الحالي وكل مايتبع له ثم بن"
type textarea "x"
type textarea "احتاج الى حذف كل الموقع الحالي وكل مايتبع له ثم بنا"
type textarea "x"
type textarea "احتاج الى حذف كل الموقع الحالي وكل مايتبع له ثم بناء"
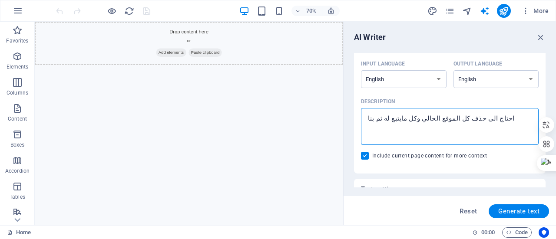
type textarea "x"
type textarea "احتاج الى حذف كل الموقع الحالي وكل مايتبع له ثم بناء"
type textarea "x"
type textarea "احتاج الى حذف كل الموقع الحالي وكل مايتبع له ثم بناء م"
type textarea "x"
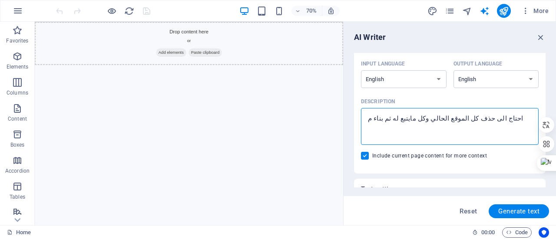
type textarea "احتاج الى حذف كل الموقع الحالي وكل مايتبع له ثم بناء مو"
type textarea "x"
type textarea "احتاج الى حذف كل الموقع الحالي وكل مايتبع له ثم بناء موق"
type textarea "x"
type textarea "احتاج الى حذف كل الموقع الحالي وكل مايتبع له ثم بناء موقع"
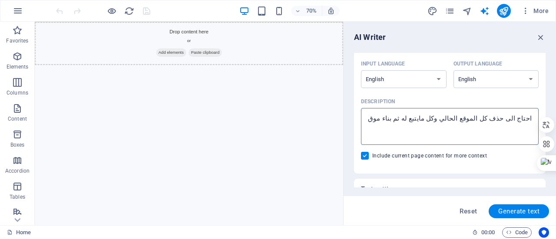
type textarea "x"
type textarea "احتاج الى حذف كل الموقع الحالي وكل مايتبع له ثم بناء موقع"
type textarea "x"
type textarea "احتاج الى حذف كل الموقع الحالي وكل مايتبع له ثم بناء موقع ي"
type textarea "x"
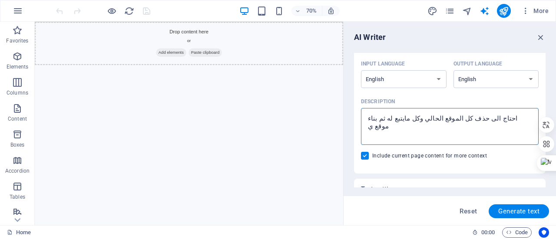
type textarea "احتاج الى حذف كل الموقع الحالي وكل مايتبع له ثم بناء موقع ير"
type textarea "x"
type textarea "احتاج الى حذف كل الموقع الحالي وكل مايتبع له ثم بناء موقع يرس"
type textarea "x"
type textarea "احتاج الى حذف كل الموقع الحالي وكل مايتبع له ثم بناء موقع يرسل"
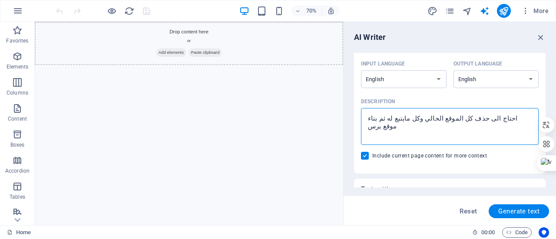
type textarea "x"
type textarea "احتاج الى حذف كل الموقع الحالي وكل مايتبع له ثم بناء موقع يرسل"
type textarea "x"
type textarea "احتاج الى حذف كل الموقع الحالي وكل مايتبع له ثم بناء موقع يرسل ر"
type textarea "x"
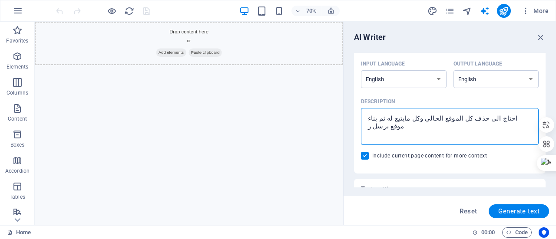
type textarea "احتاج الى حذف كل الموقع الحالي وكل مايتبع له ثم بناء موقع يرسل رس"
type textarea "x"
type textarea "احتاج الى حذف كل الموقع الحالي وكل مايتبع له ثم بناء موقع يرسل رسا"
type textarea "x"
type textarea "احتاج الى حذف كل الموقع الحالي وكل مايتبع له ثم بناء موقع يرسل رسائ"
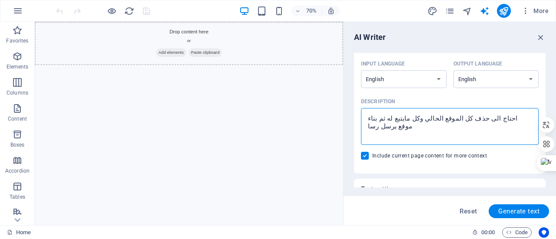
type textarea "x"
type textarea "احتاج الى حذف كل الموقع الحالي وكل مايتبع له ثم بناء موقع يرسل رسائل"
type textarea "x"
type textarea "احتاج الى حذف كل الموقع الحالي وكل مايتبع له ثم بناء موقع يرسل رسائل"
type textarea "x"
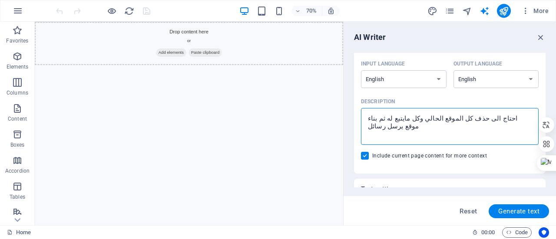
type textarea "احتاج الى حذف كل الموقع الحالي وكل مايتبع له ثم بناء موقع يرسل رسائل و"
type textarea "x"
type textarea "احتاج الى حذف كل الموقع الحالي وكل مايتبع له ثم بناء موقع يرسل رسائل وا"
type textarea "x"
type textarea "احتاج الى حذف كل الموقع الحالي وكل مايتبع له ثم بناء موقع يرسل رسائل وات"
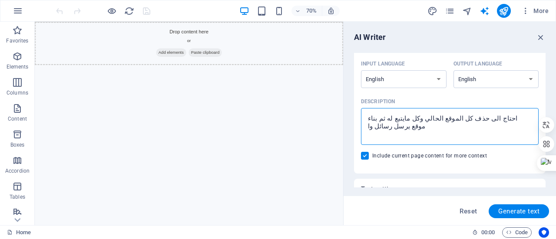
type textarea "x"
type textarea "احتاج الى حذف كل الموقع الحالي وكل مايتبع له ثم بناء موقع يرسل رسائل واتس"
type textarea "x"
type textarea "احتاج الى حذف كل الموقع الحالي وكل مايتبع له ثم بناء موقع يرسل رسائل واتس"
type textarea "x"
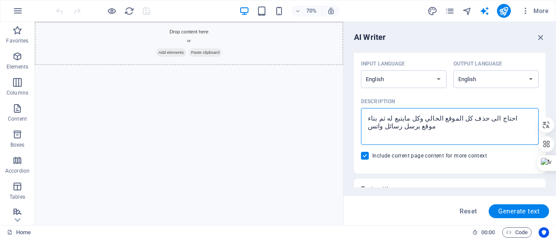
type textarea "احتاج الى حذف كل الموقع الحالي وكل مايتبع له ثم بناء موقع يرسل رسائل واتس ا"
type textarea "x"
type textarea "احتاج الى حذف كل الموقع الحالي وكل مايتبع له ثم بناء موقع يرسل رسائل واتس اب"
type textarea "x"
type textarea "احتاج الى حذف كل الموقع الحالي وكل مايتبع له ثم بناء موقع يرسل رسائل واتس اب"
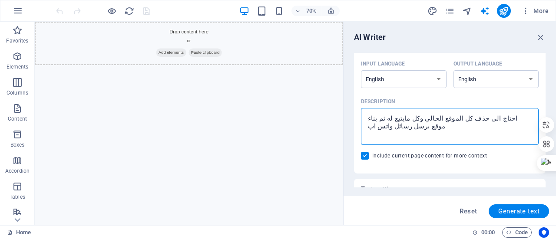
type textarea "x"
type textarea "احتاج الى حذف كل الموقع الحالي وكل مايتبع له ثم بناء موقع يرسل رسائل واتس اب"
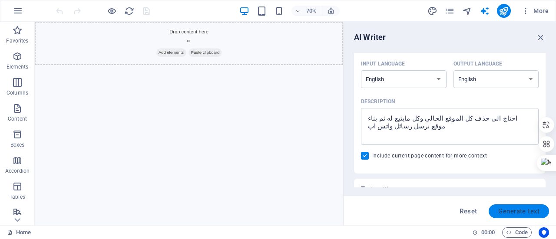
click at [516, 205] on button "Generate text" at bounding box center [519, 212] width 60 height 14
type textarea "x"
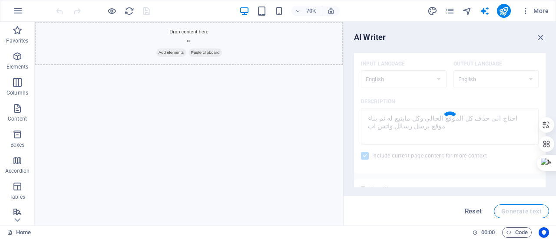
type textarea "x"
type textarea "To enhance functionality, the current website and all associated elements need …"
type textarea "x"
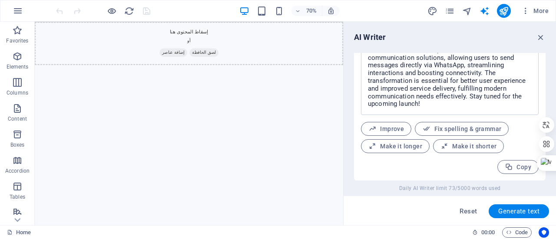
scroll to position [401, 0]
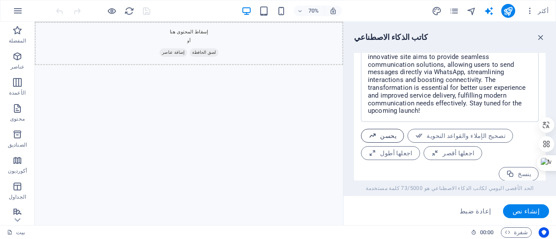
click at [385, 129] on button "يحسن" at bounding box center [382, 136] width 43 height 14
type textarea "x"
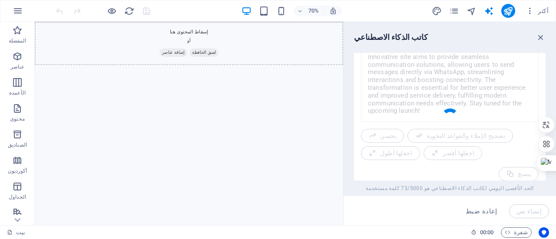
type textarea "x"
type textarea "To elevate our functionality, we will completely remove the current website and…"
type textarea "x"
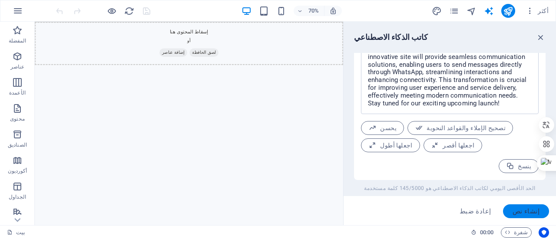
click at [531, 208] on font "إنشاء نص" at bounding box center [526, 212] width 27 height 8
type textarea "x"
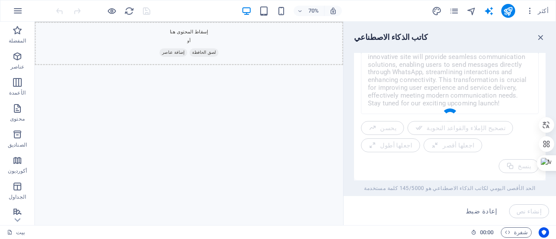
type textarea "x"
type textarea "To enhance functionality, all existing site elements will be removed, allowing …"
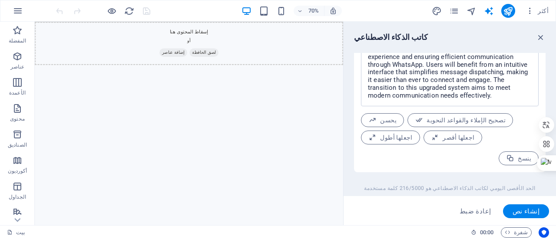
click at [474, 142] on div "To enhance functionality, all existing site elements will be removed, allowing …" at bounding box center [450, 90] width 178 height 150
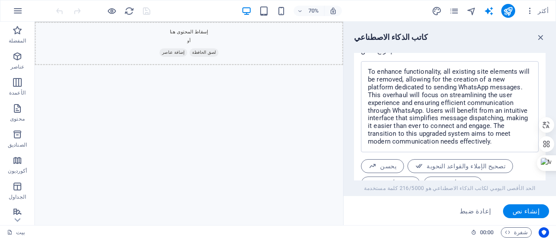
scroll to position [314, 0]
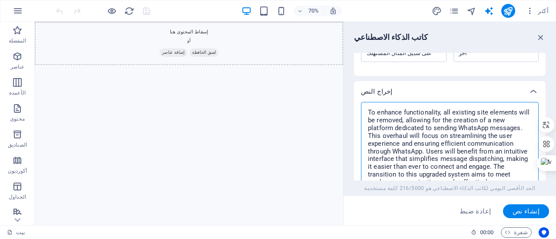
click at [474, 142] on textarea "To enhance functionality, all existing site elements will be removed, allowing …" at bounding box center [449, 147] width 169 height 83
click at [468, 87] on div "إخراج النص" at bounding box center [442, 91] width 162 height 9
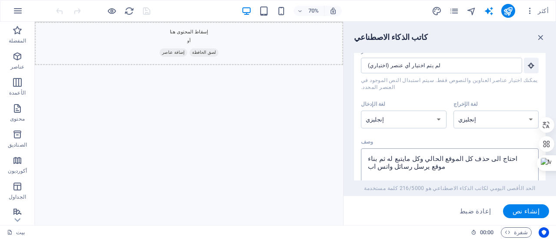
scroll to position [0, 0]
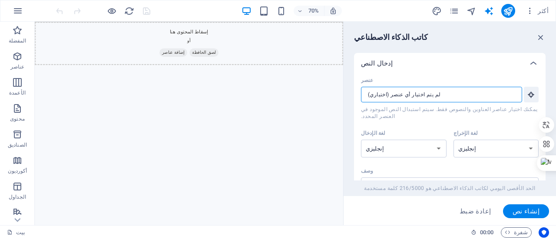
click at [431, 94] on input "عنصر ​ يمكنك اختيار عناصر العناوين والنصوص فقط. سيتم استبدال النص الموجود في ال…" at bounding box center [438, 95] width 155 height 16
paste input "text"
click at [429, 127] on div "لغة الإدخال" at bounding box center [402, 133] width 82 height 13
click at [429, 140] on select "الألبانية عربي الأرمنية عوضي أذربيجاني بشكير الباسكية البيلاروسية البنغالية بهو…" at bounding box center [404, 149] width 86 height 18
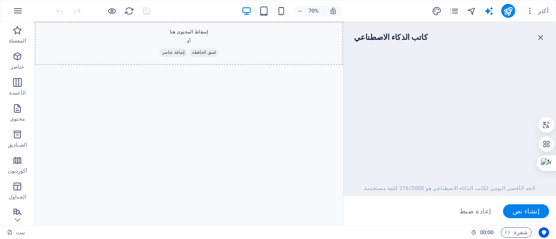
scroll to position [401, 0]
click at [17, 53] on icon "button" at bounding box center [17, 56] width 10 height 10
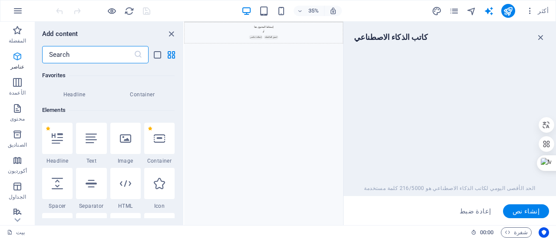
scroll to position [93, 0]
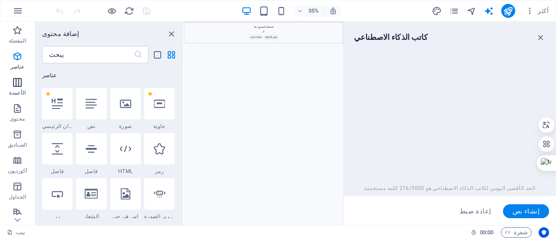
click at [20, 79] on icon "button" at bounding box center [17, 82] width 10 height 10
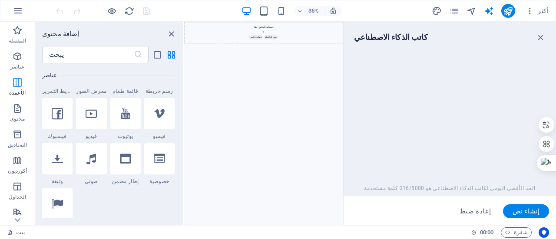
scroll to position [430, 0]
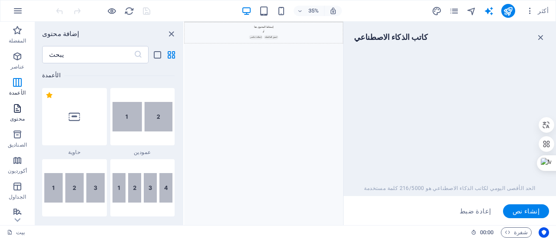
click at [23, 104] on icon "button" at bounding box center [17, 108] width 10 height 10
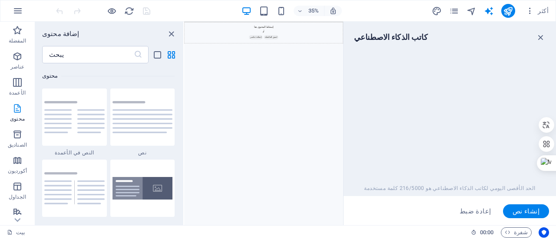
scroll to position [1519, 0]
click at [19, 84] on icon "button" at bounding box center [17, 82] width 10 height 10
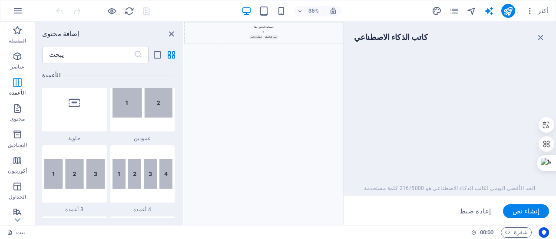
scroll to position [430, 0]
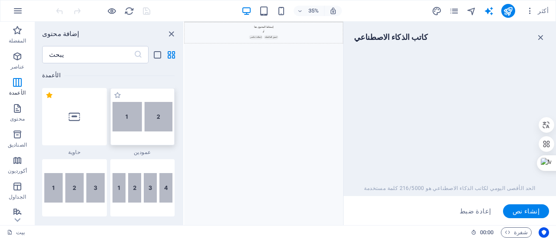
click at [139, 98] on div at bounding box center [142, 116] width 65 height 57
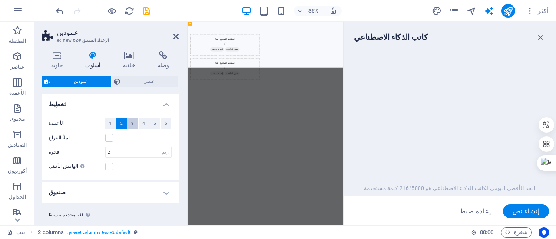
click at [131, 125] on font "3" at bounding box center [132, 123] width 3 height 5
click at [139, 125] on button "4" at bounding box center [144, 124] width 11 height 10
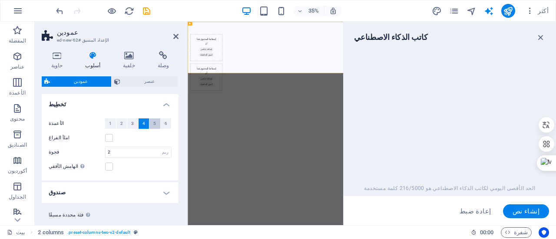
click at [153, 127] on span "5" at bounding box center [154, 124] width 3 height 10
click at [132, 125] on font "3" at bounding box center [132, 123] width 3 height 5
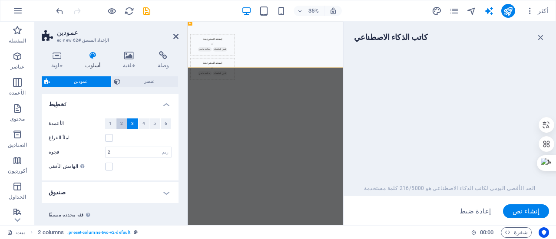
click at [119, 125] on button "2" at bounding box center [121, 124] width 11 height 10
click at [165, 189] on h4 "صندوق" at bounding box center [110, 192] width 137 height 21
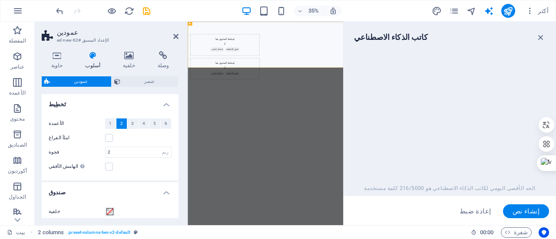
click at [480, 130] on div "إدخال النص عنصر ​ يمكنك اختيار عناصر العناوين والنصوص فقط. سيتم استبدال النص ال…" at bounding box center [450, 117] width 192 height 128
click at [417, 31] on div "كاتب الذكاء الاصطناعي إدخال النص عنصر ​ يمكنك اختيار عناصر العناوين والنصوص فقط…" at bounding box center [450, 124] width 212 height 204
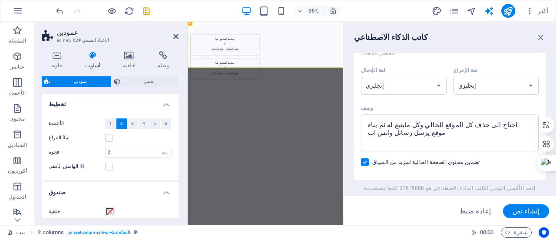
scroll to position [0, 0]
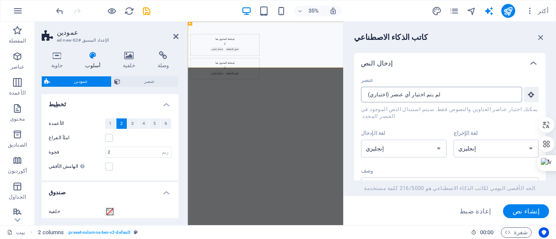
click at [430, 100] on input "عنصر ​ يمكنك اختيار عناصر العناوين والنصوص فقط. سيتم استبدال النص الموجود في ال…" at bounding box center [438, 95] width 155 height 16
click at [417, 31] on div "كاتب الذكاء الاصطناعي إدخال النص عنصر ​ يمكنك اختيار عناصر العناوين والنصوص فقط…" at bounding box center [450, 124] width 212 height 204
